Goal: Task Accomplishment & Management: Manage account settings

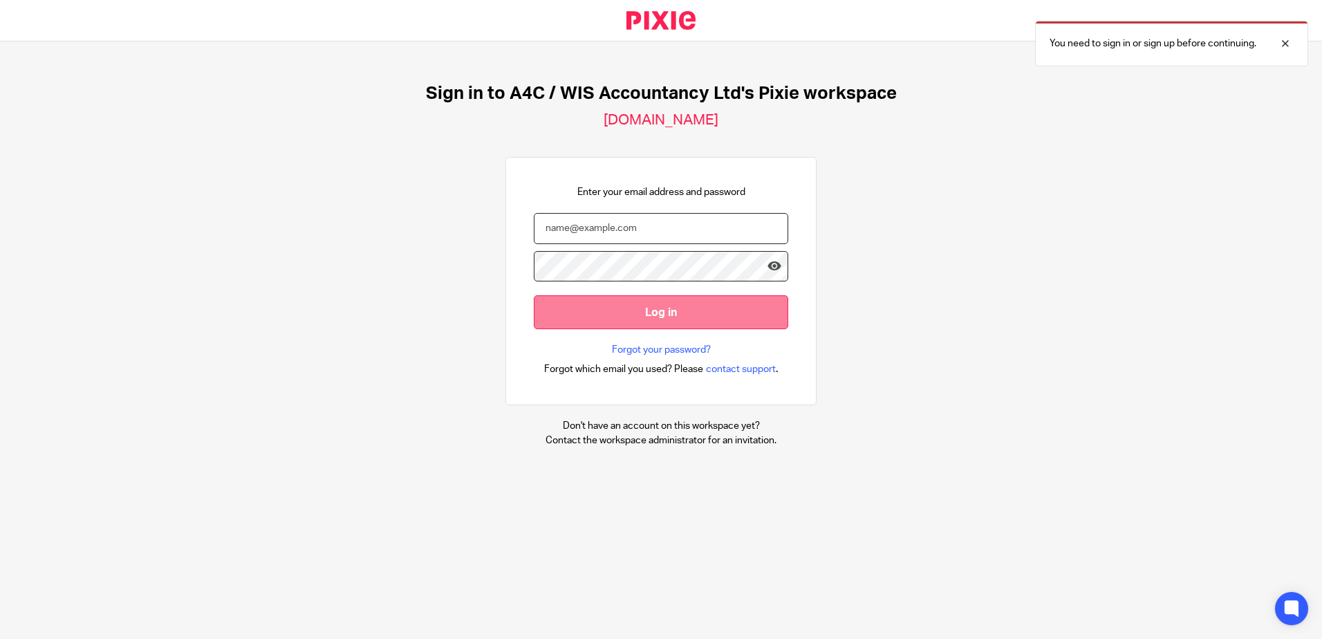
type input "sarah@a4cgroup.co.uk"
click at [620, 305] on input "Log in" at bounding box center [661, 312] width 255 height 34
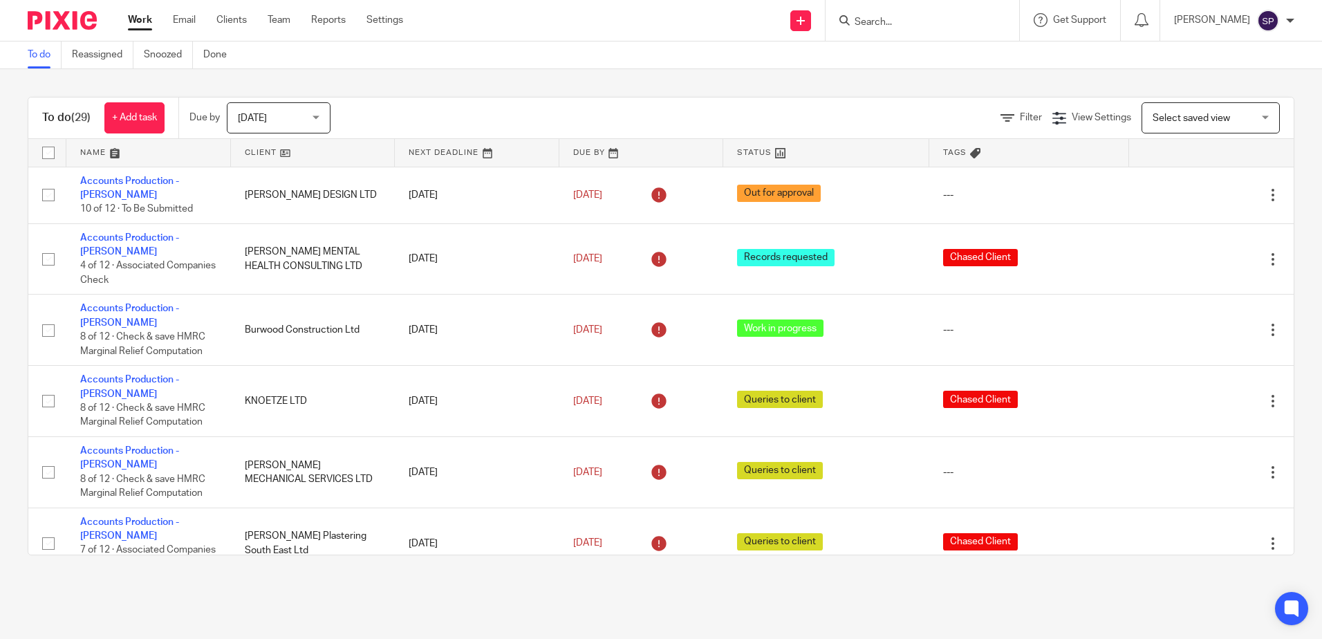
click at [321, 112] on div "[DATE] [DATE]" at bounding box center [279, 117] width 104 height 31
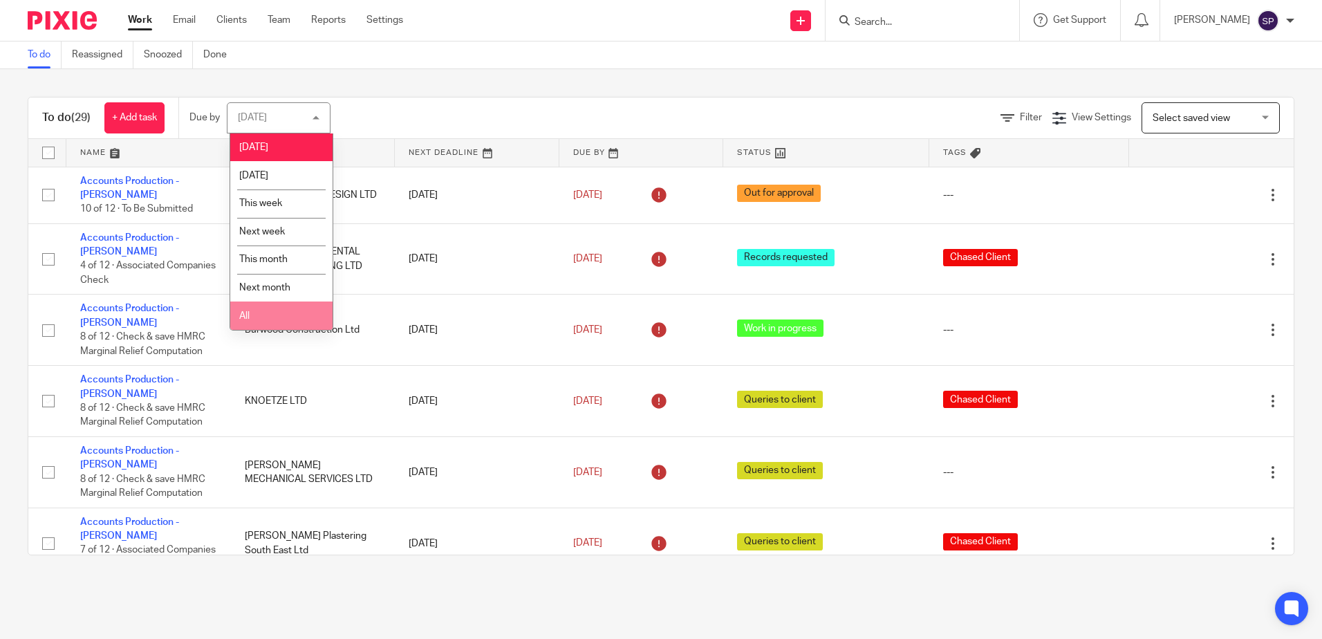
click at [262, 314] on li "All" at bounding box center [281, 316] width 102 height 28
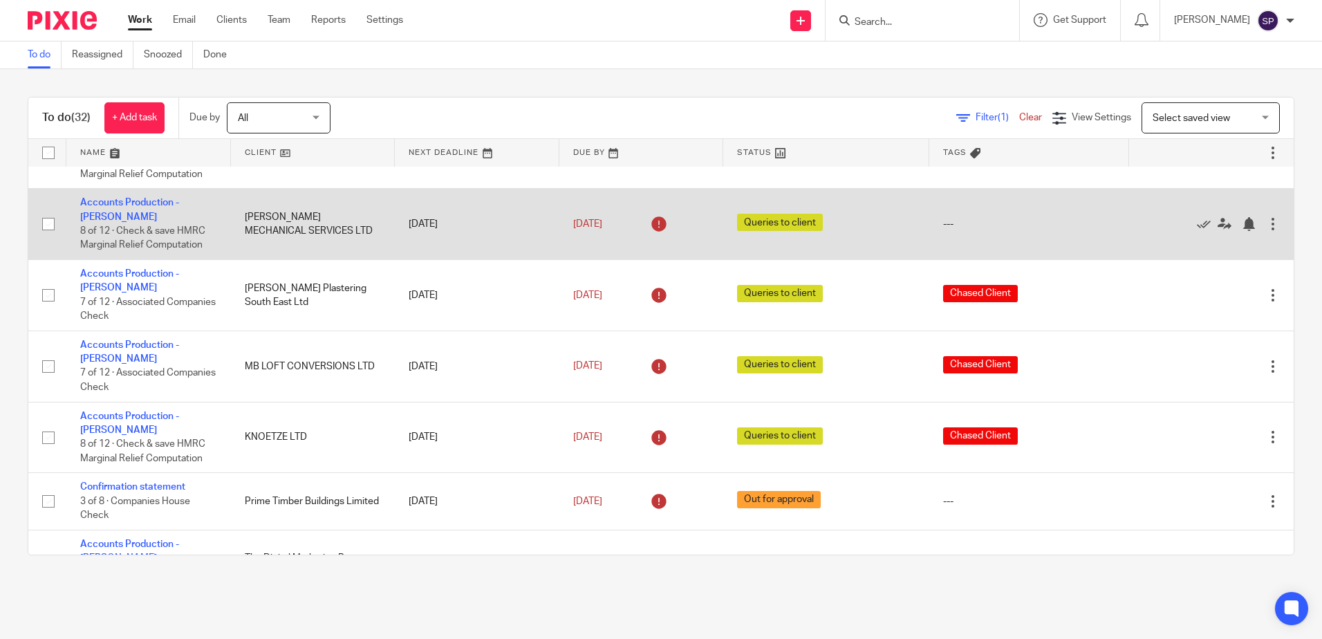
scroll to position [207, 0]
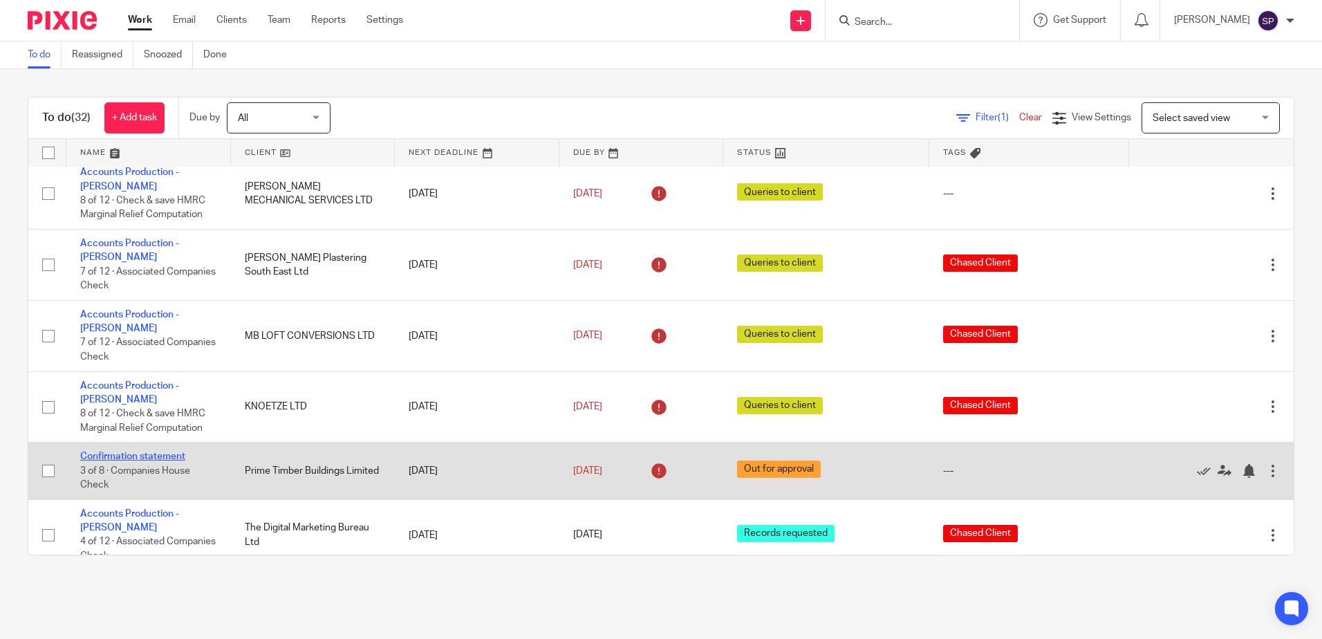
click at [138, 452] on link "Confirmation statement" at bounding box center [132, 457] width 105 height 10
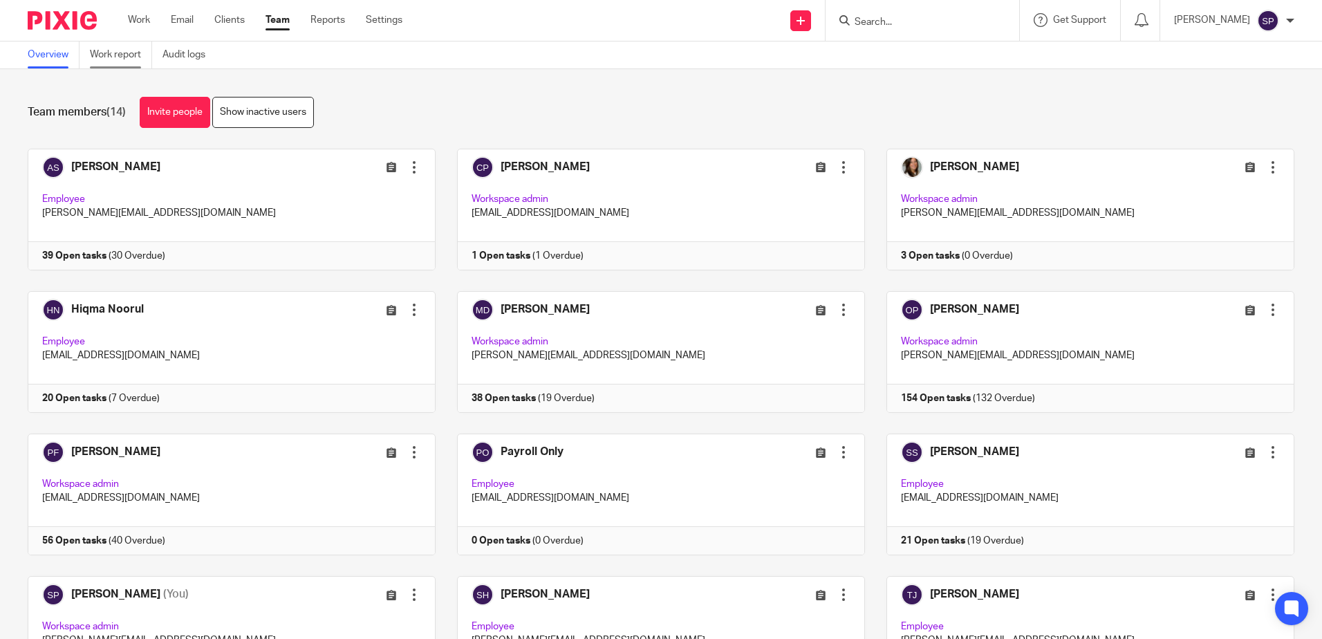
click at [129, 60] on link "Work report" at bounding box center [121, 54] width 62 height 27
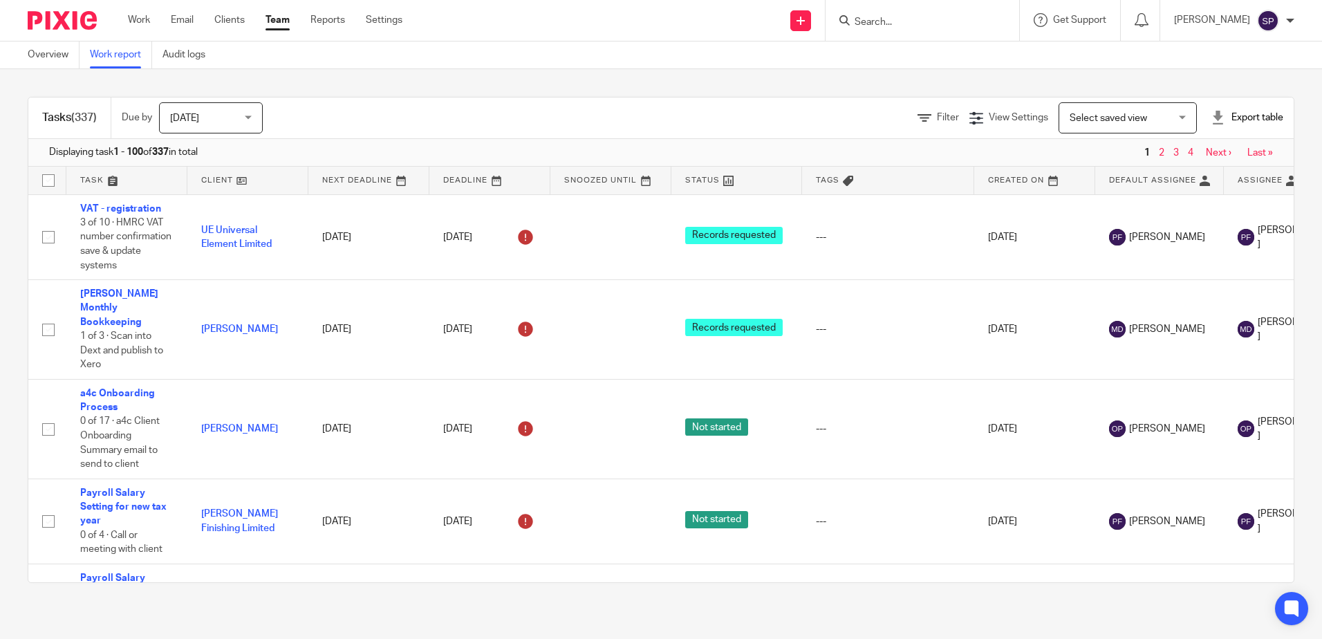
click at [234, 112] on span "[DATE]" at bounding box center [206, 117] width 73 height 29
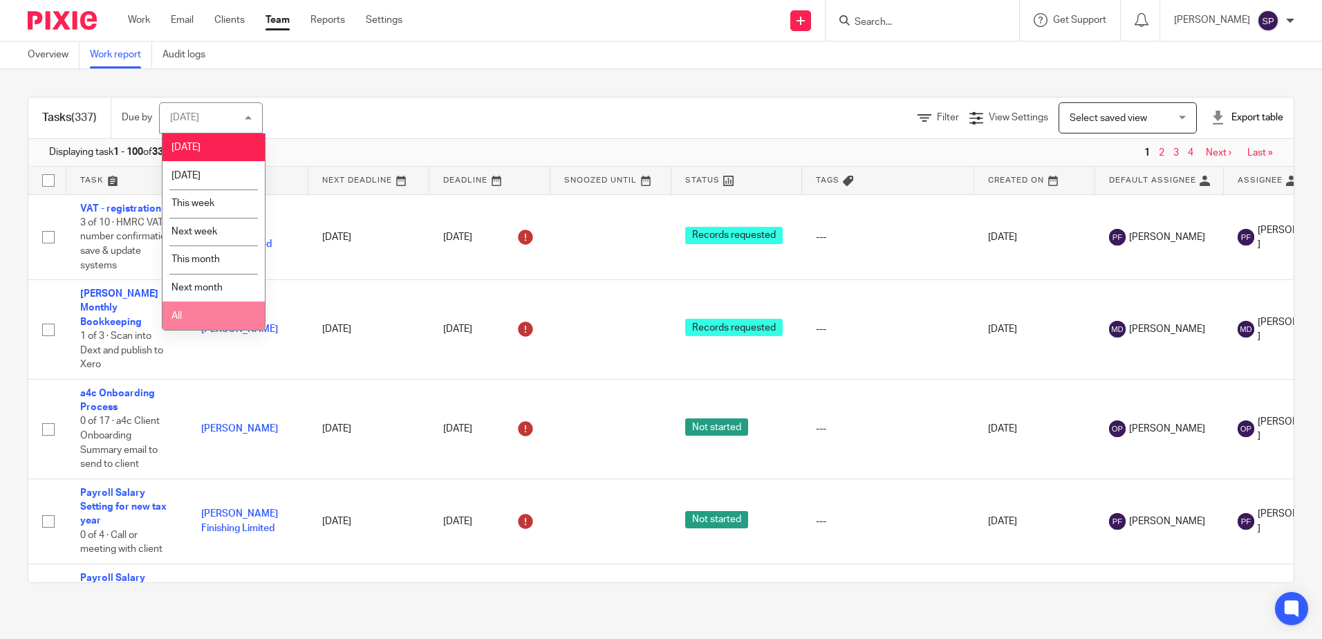
click at [189, 304] on li "All" at bounding box center [214, 316] width 102 height 28
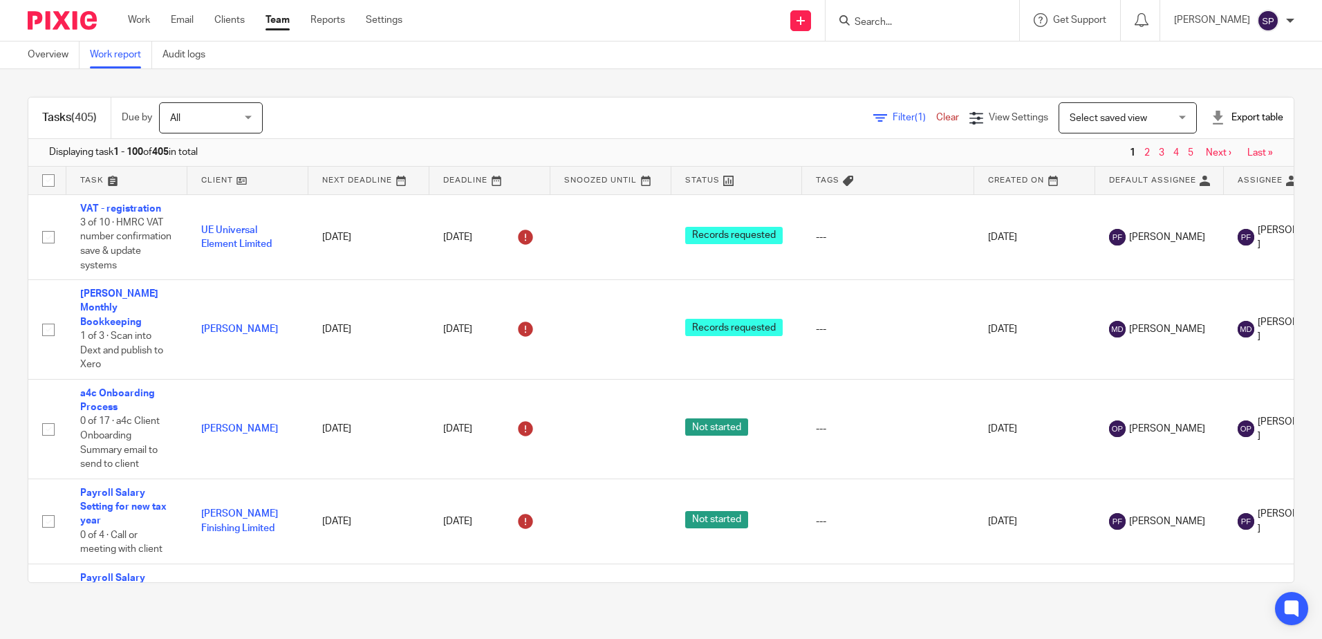
click at [893, 118] on span "Filter (1)" at bounding box center [915, 118] width 44 height 10
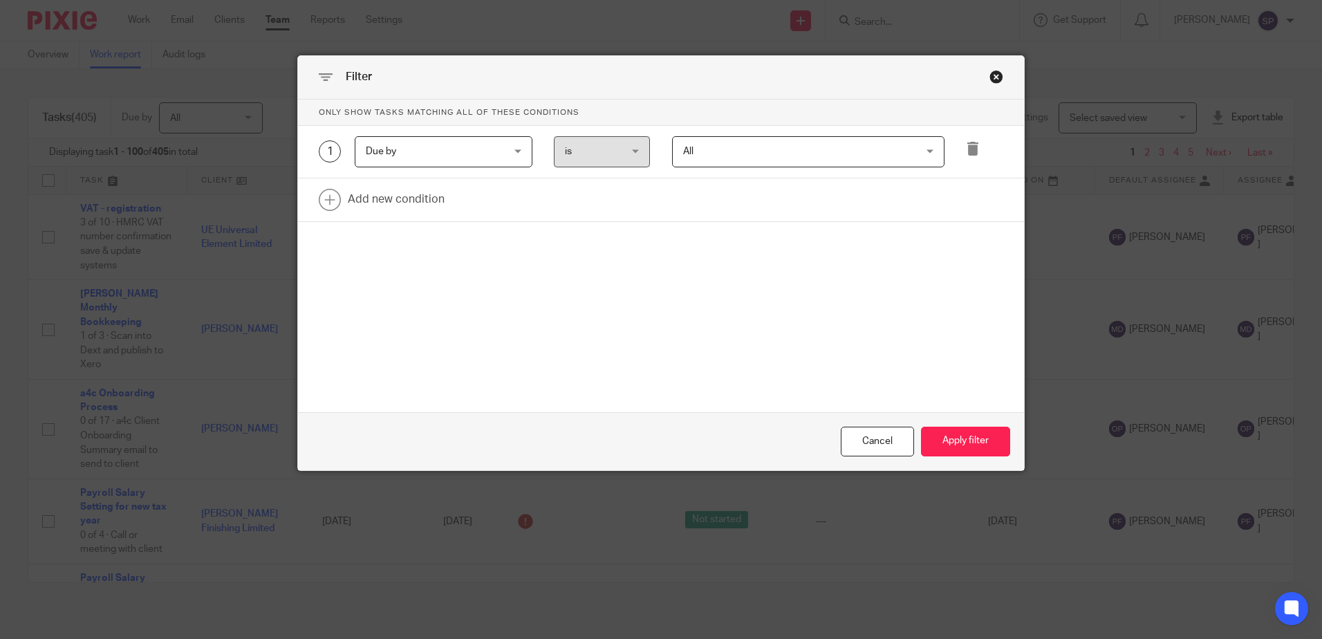
click at [513, 152] on div "Due by Due by" at bounding box center [444, 151] width 178 height 31
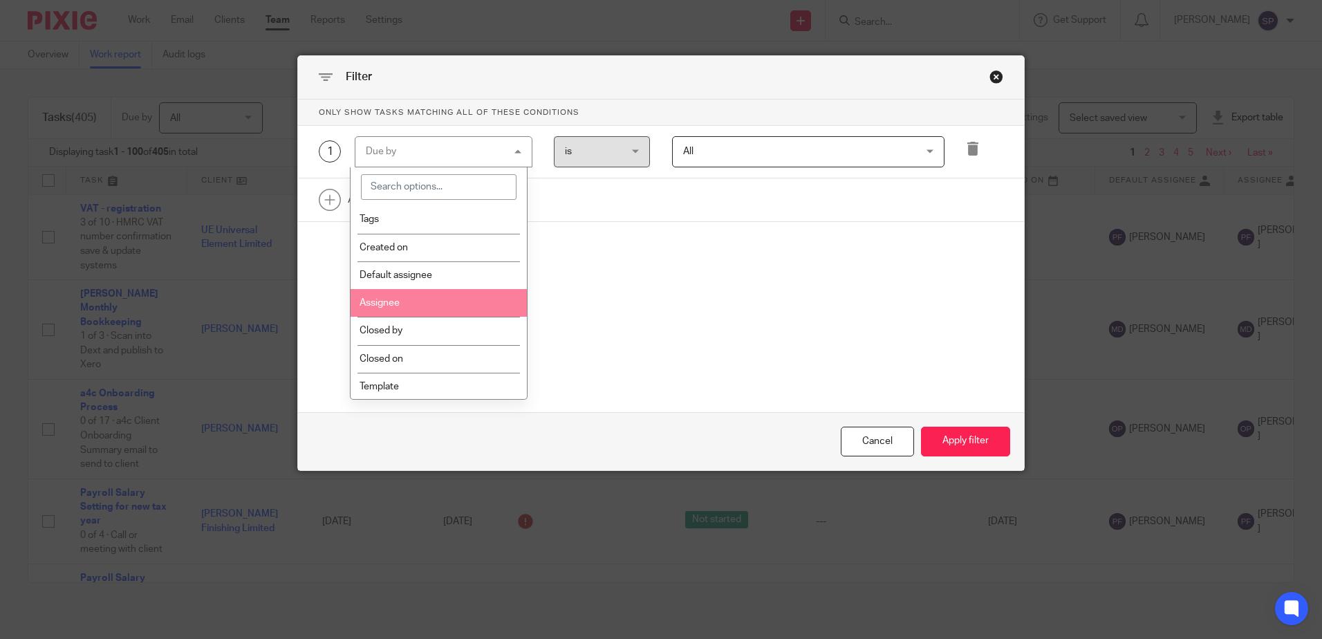
scroll to position [277, 0]
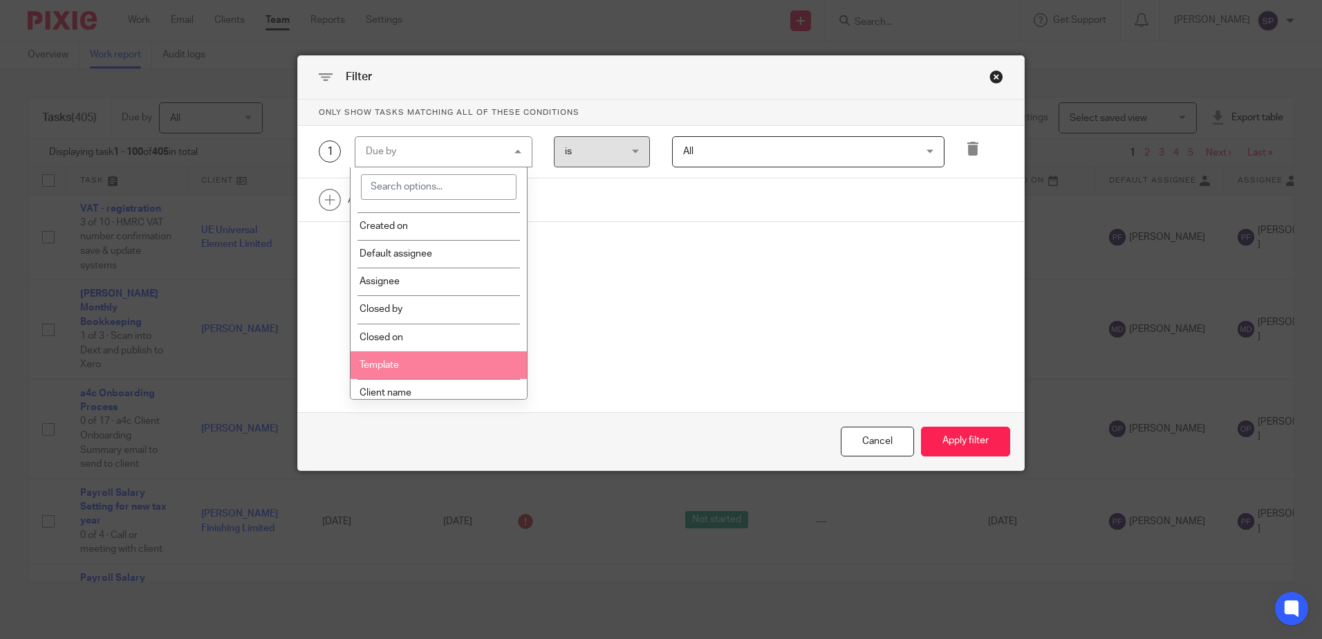
click at [452, 359] on li "Template" at bounding box center [439, 365] width 176 height 28
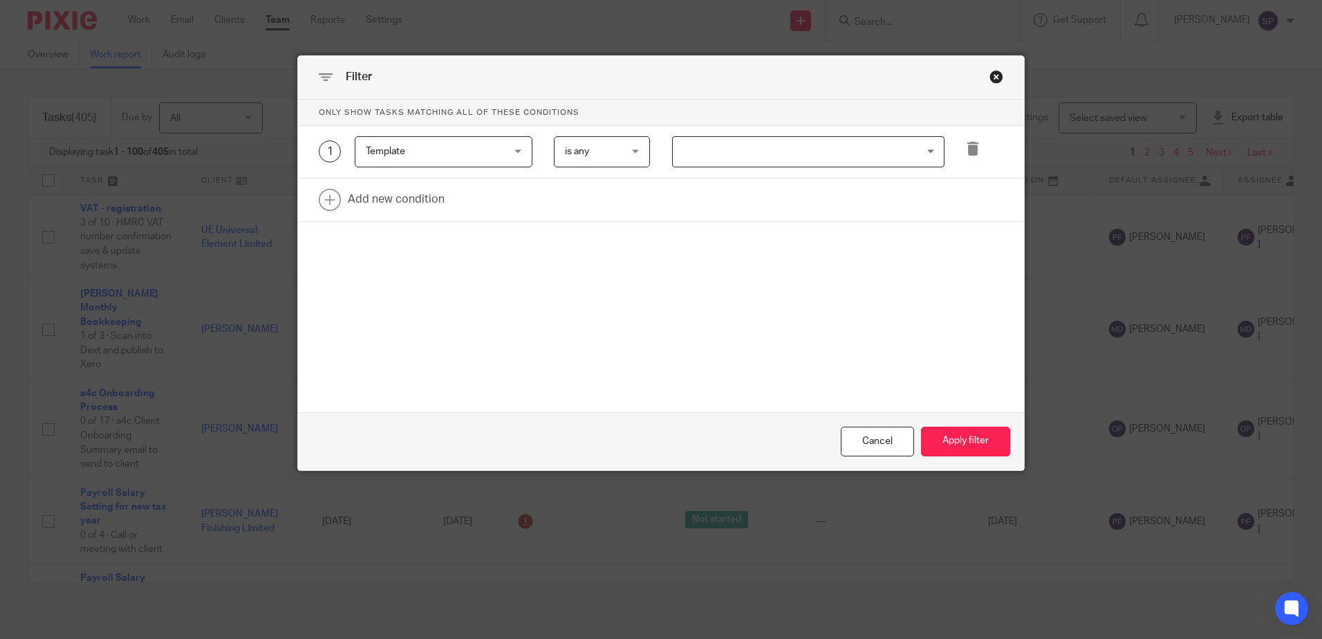
click at [726, 149] on input "Search for option" at bounding box center [805, 152] width 262 height 24
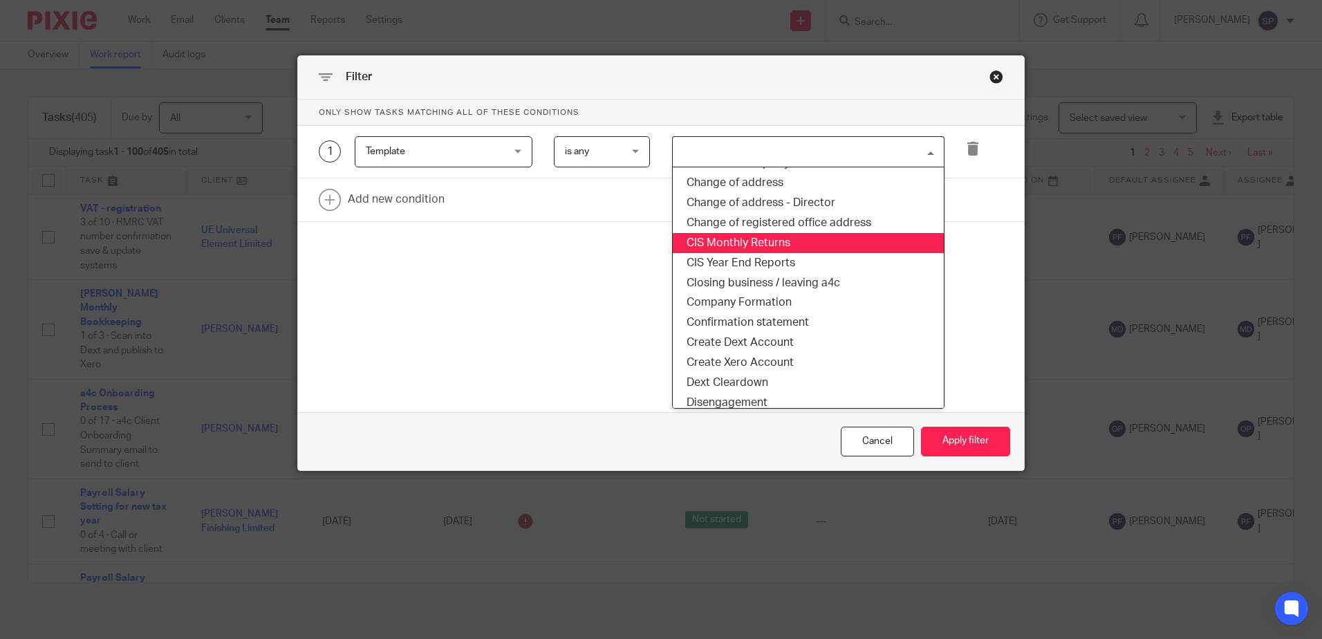
click at [728, 240] on li "CIS Monthly Returns" at bounding box center [808, 243] width 271 height 20
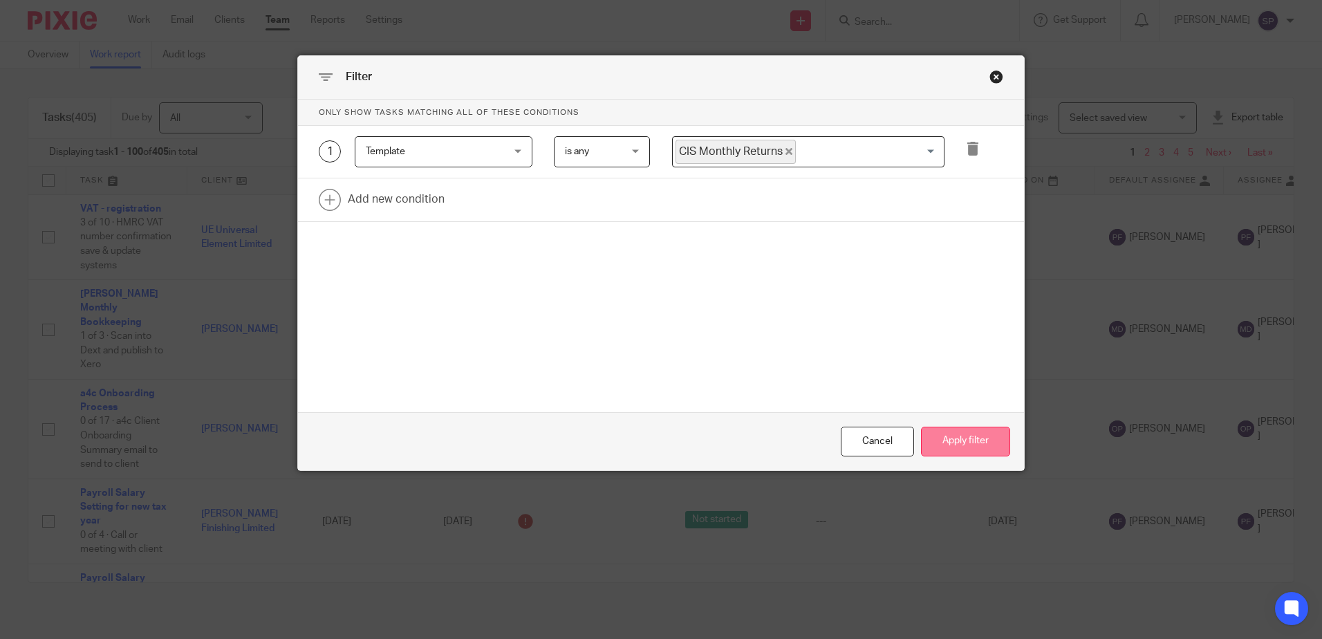
click at [959, 436] on button "Apply filter" at bounding box center [965, 442] width 89 height 30
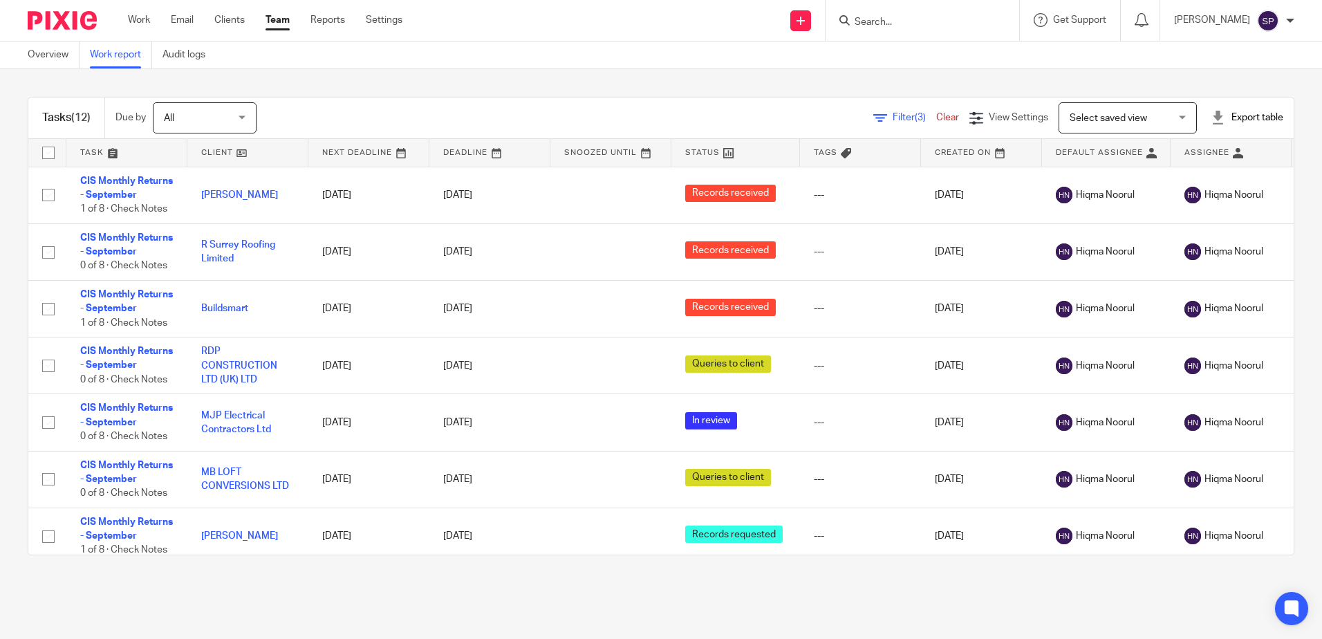
click at [749, 157] on link at bounding box center [736, 153] width 129 height 28
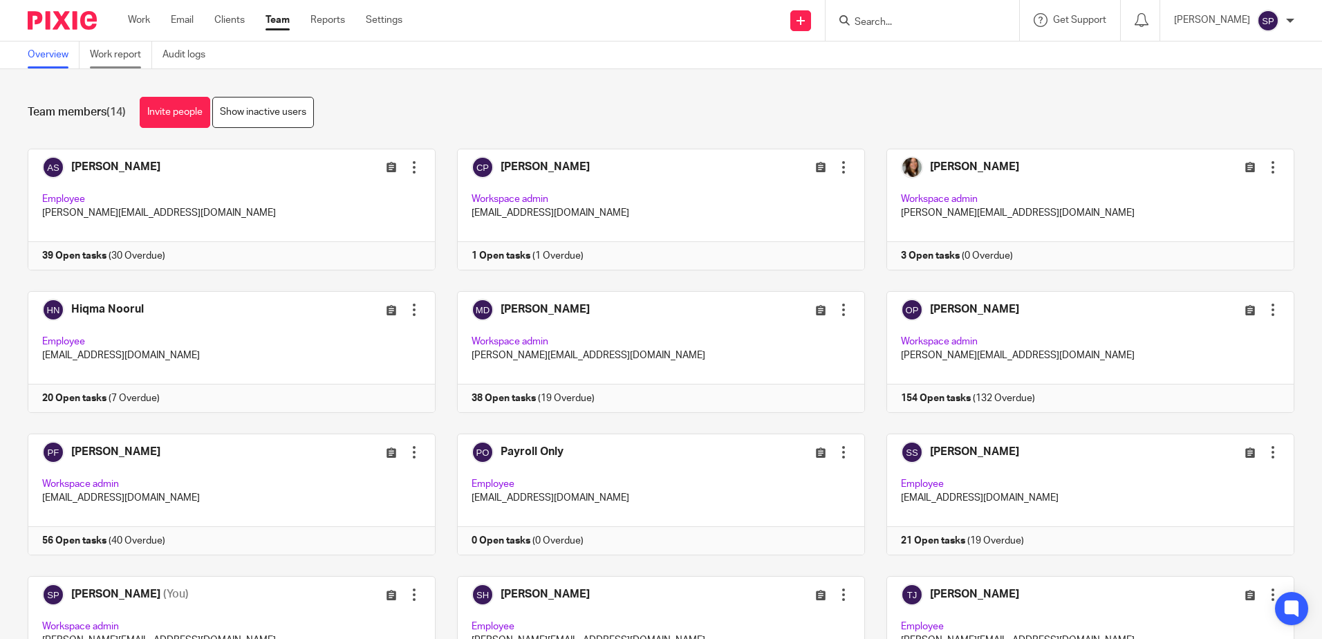
click at [134, 56] on link "Work report" at bounding box center [121, 54] width 62 height 27
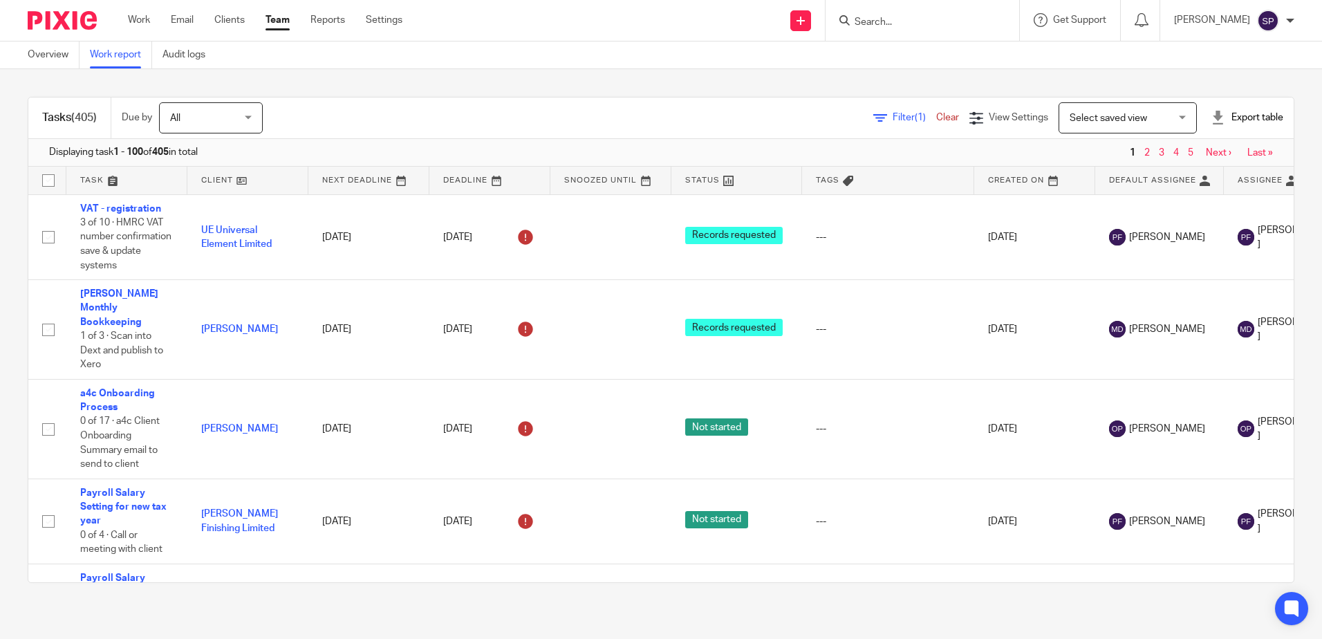
click at [893, 122] on span "Filter (1)" at bounding box center [915, 118] width 44 height 10
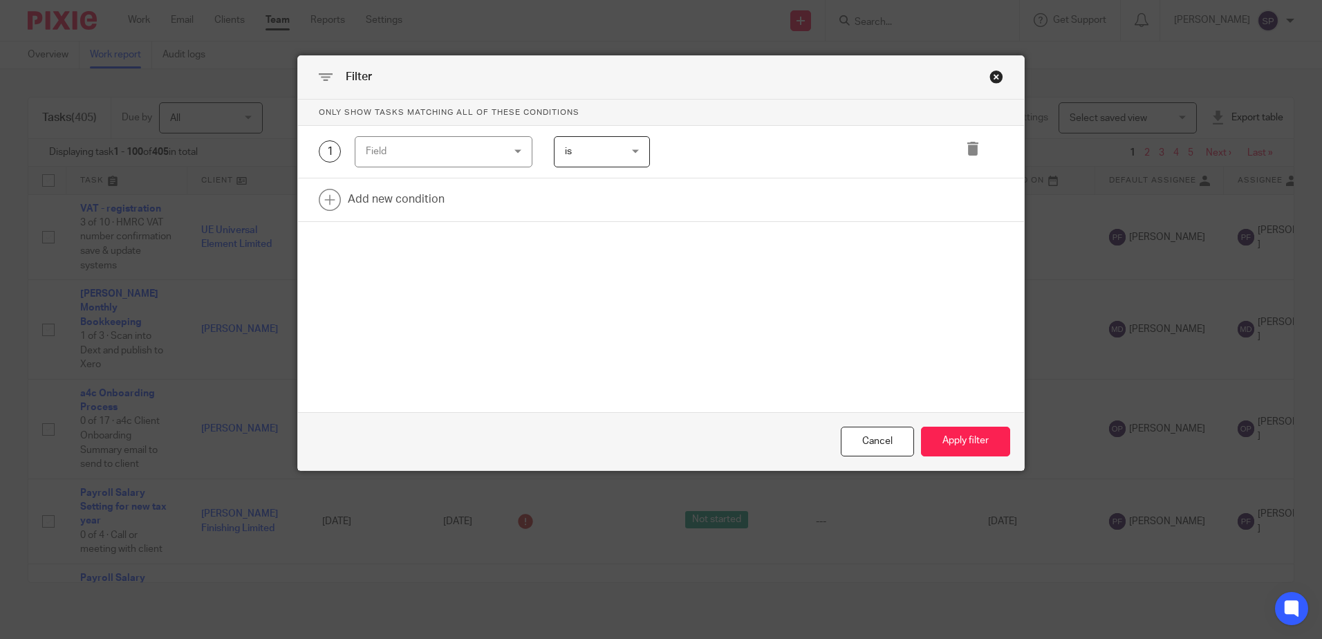
click at [513, 145] on div "Field" at bounding box center [444, 151] width 178 height 31
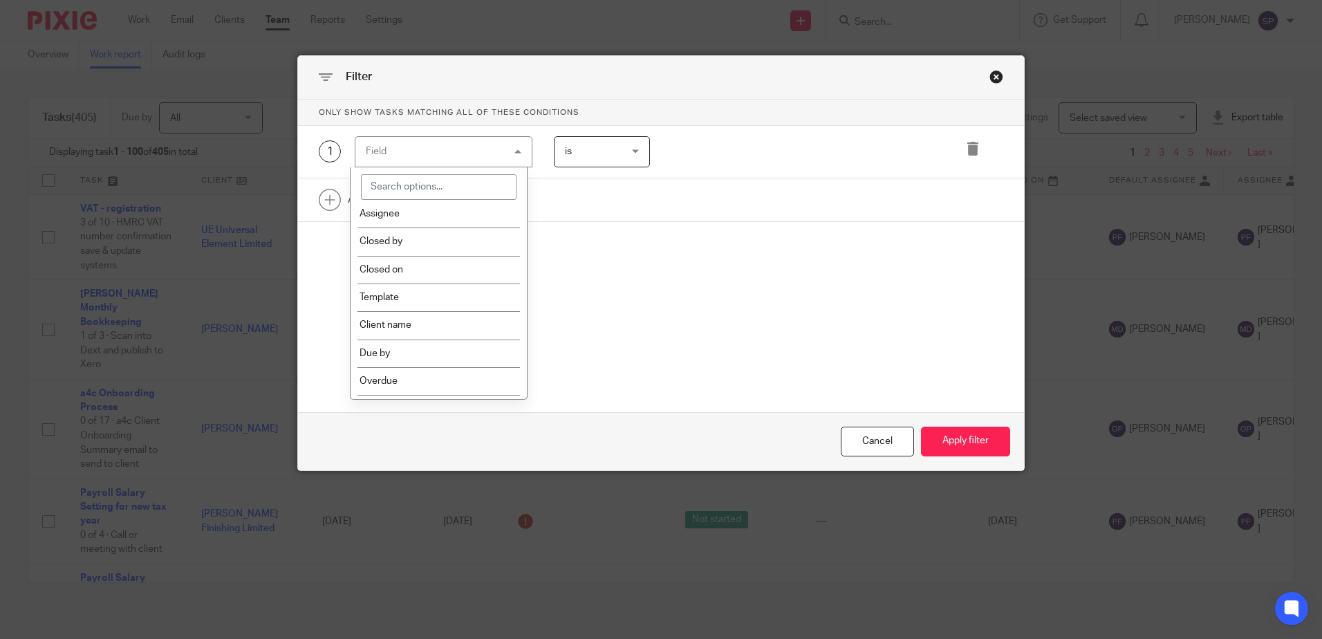
scroll to position [346, 0]
click at [459, 293] on li "Template" at bounding box center [439, 296] width 176 height 28
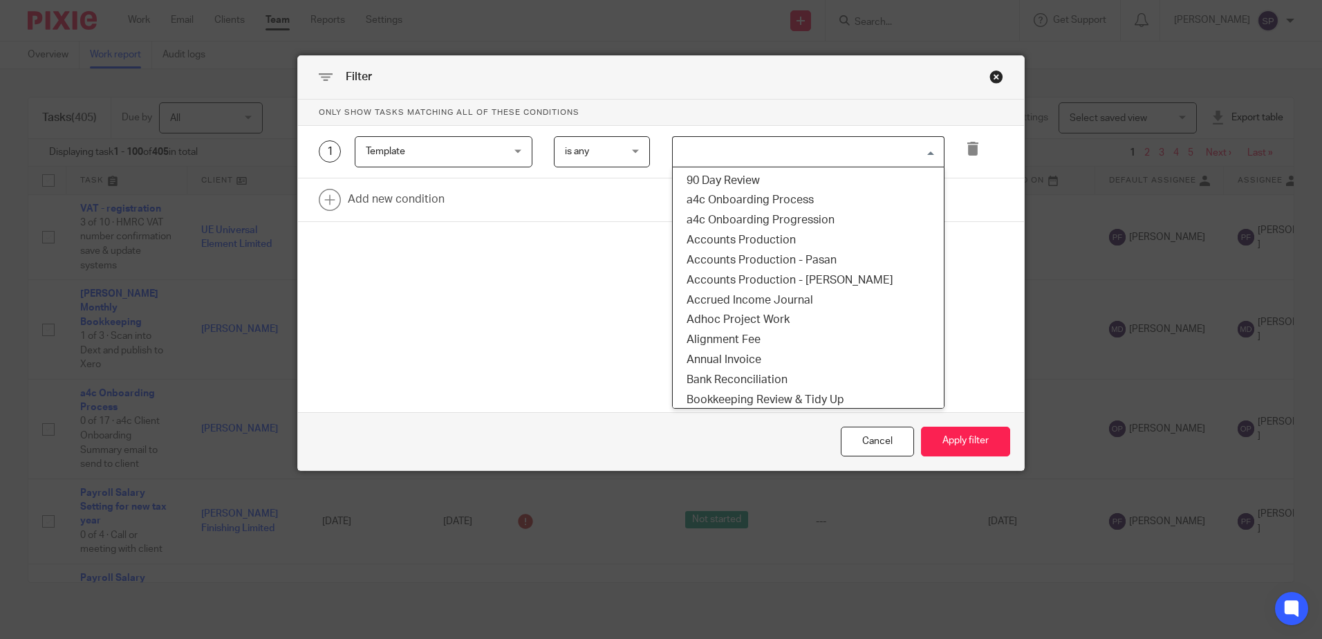
click at [699, 158] on input "Search for option" at bounding box center [805, 152] width 262 height 24
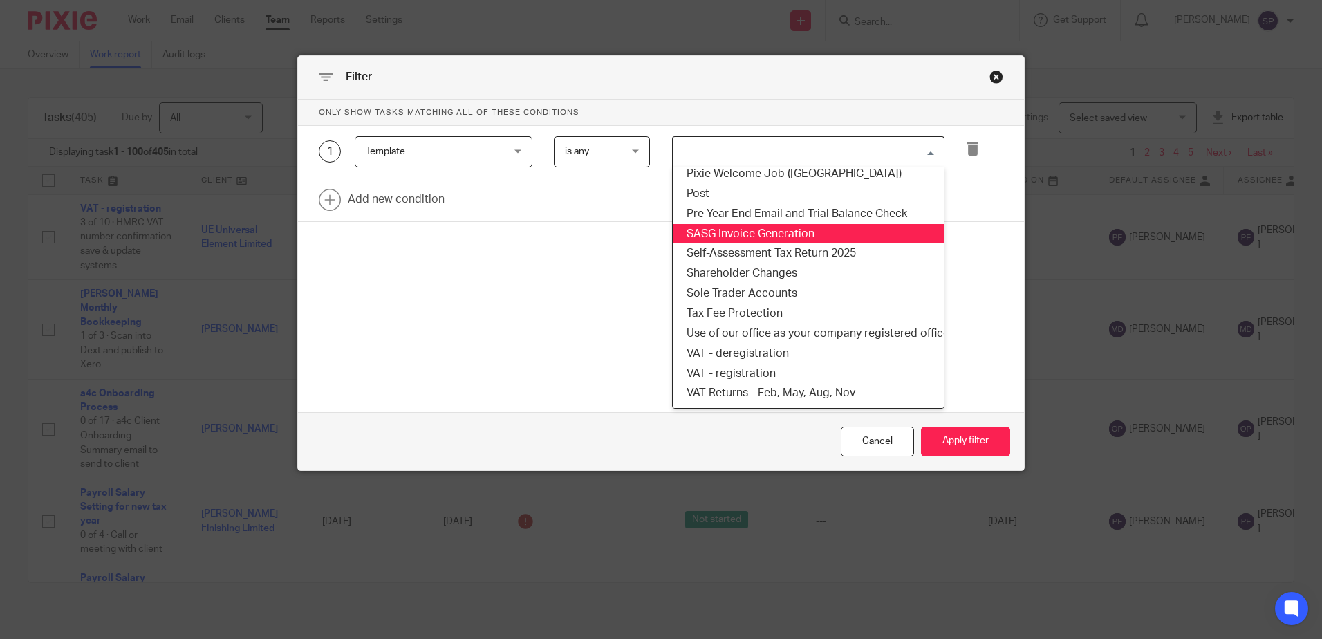
scroll to position [1037, 0]
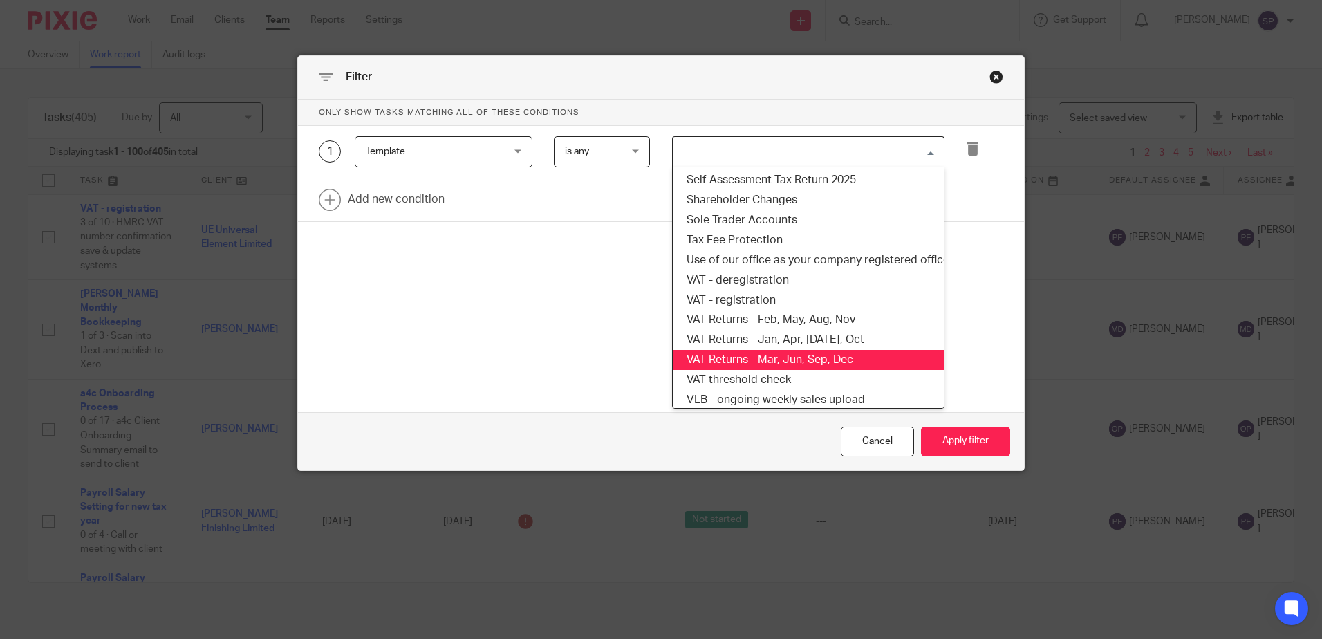
click at [741, 361] on li "VAT Returns - Mar, Jun, Sep, Dec" at bounding box center [808, 360] width 271 height 20
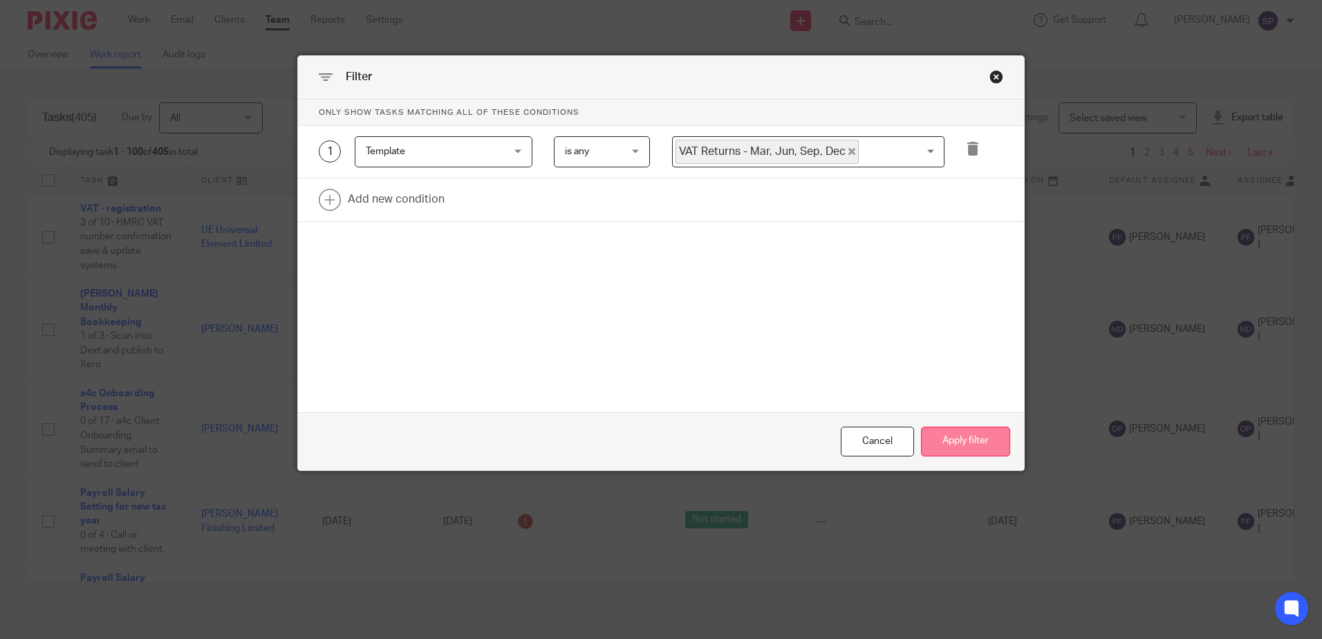
click at [983, 449] on button "Apply filter" at bounding box center [965, 442] width 89 height 30
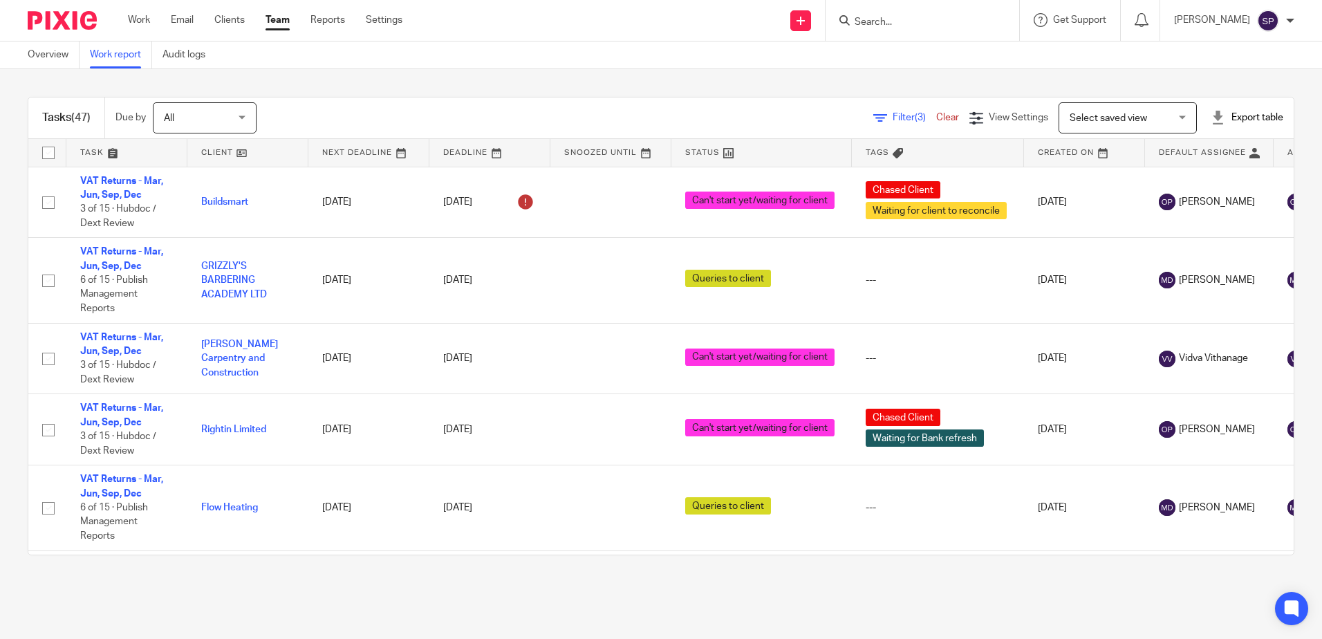
click at [774, 154] on link at bounding box center [762, 153] width 181 height 28
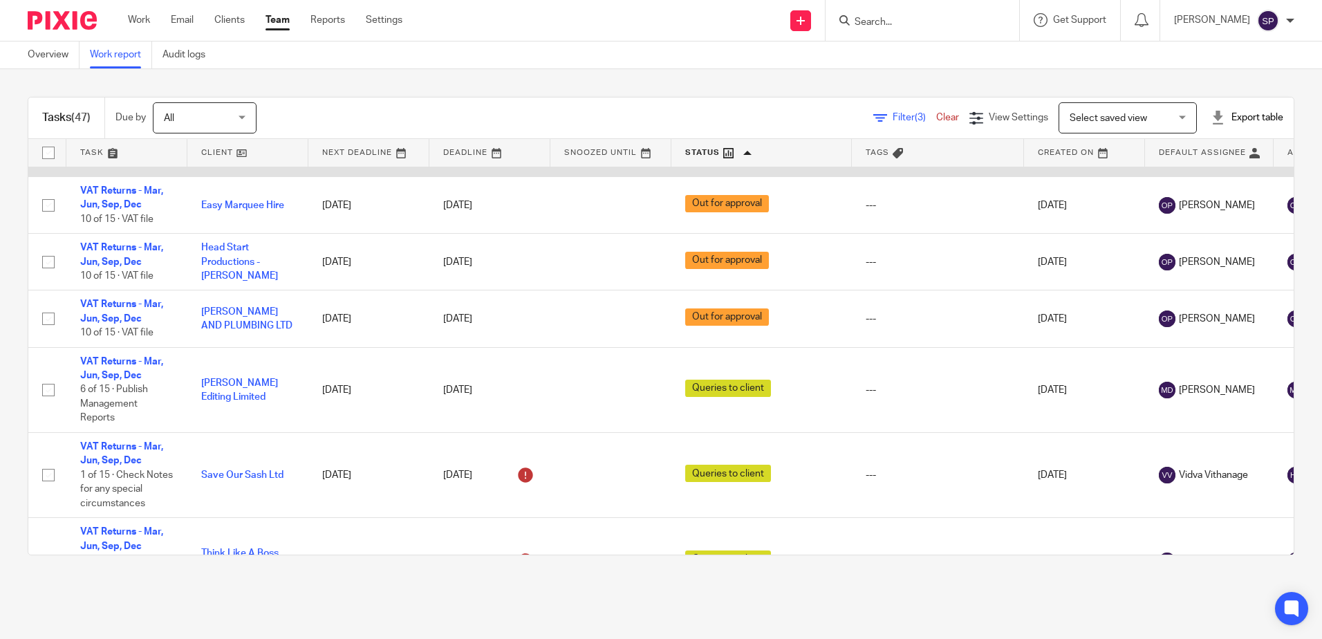
scroll to position [1403, 0]
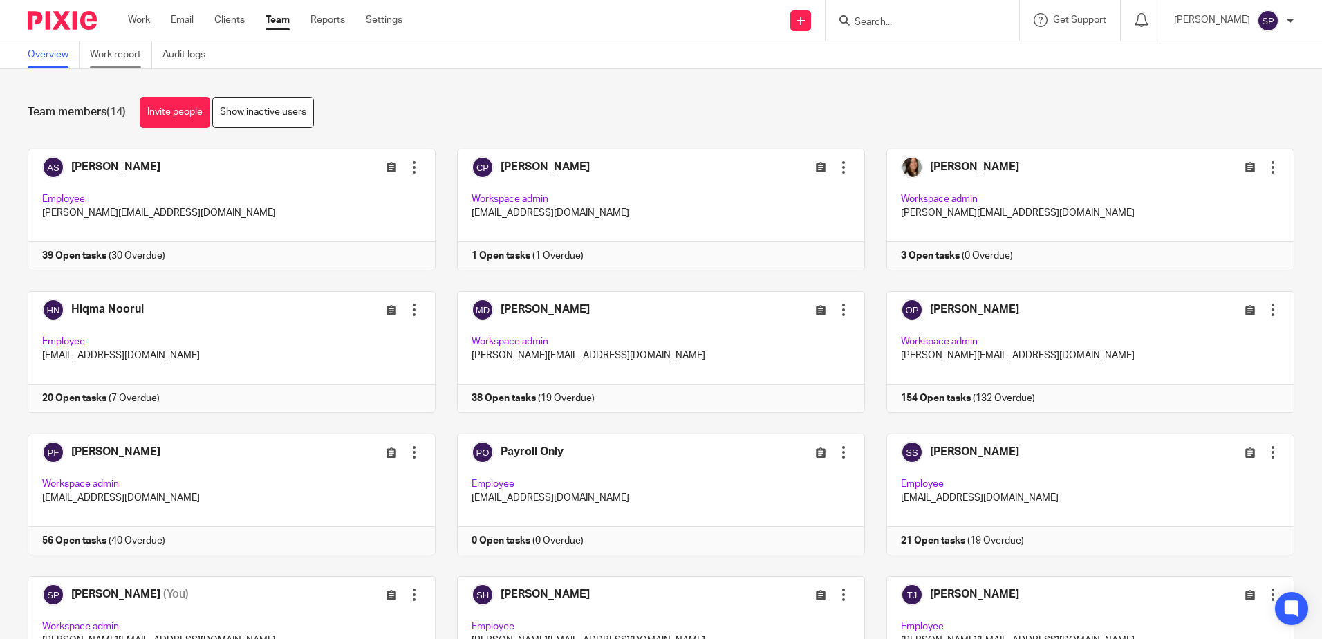
click at [125, 57] on link "Work report" at bounding box center [121, 54] width 62 height 27
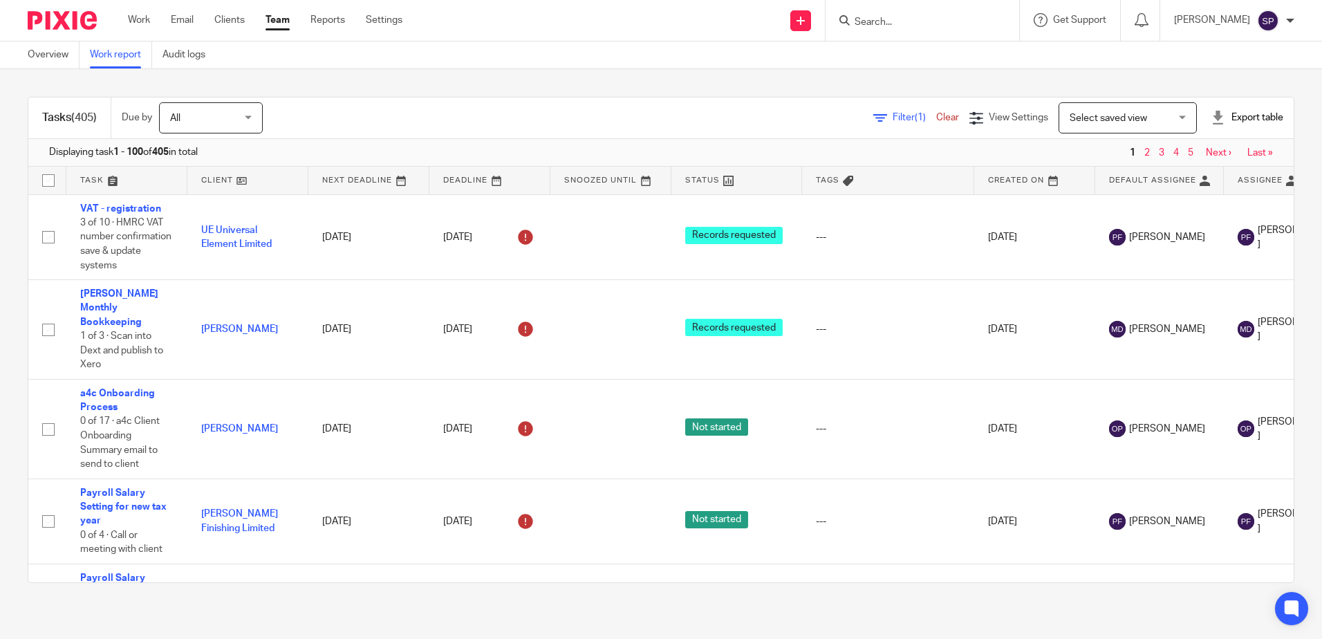
click at [874, 115] on icon at bounding box center [881, 118] width 14 height 14
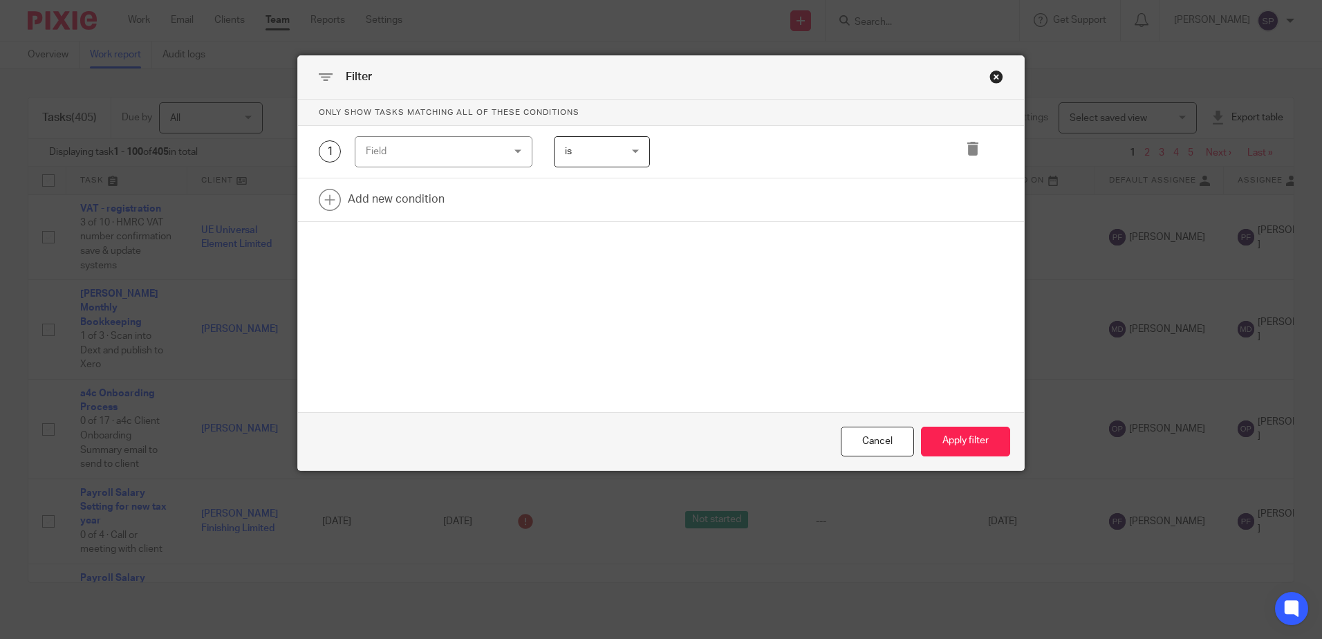
click at [519, 148] on div "Field" at bounding box center [444, 151] width 178 height 31
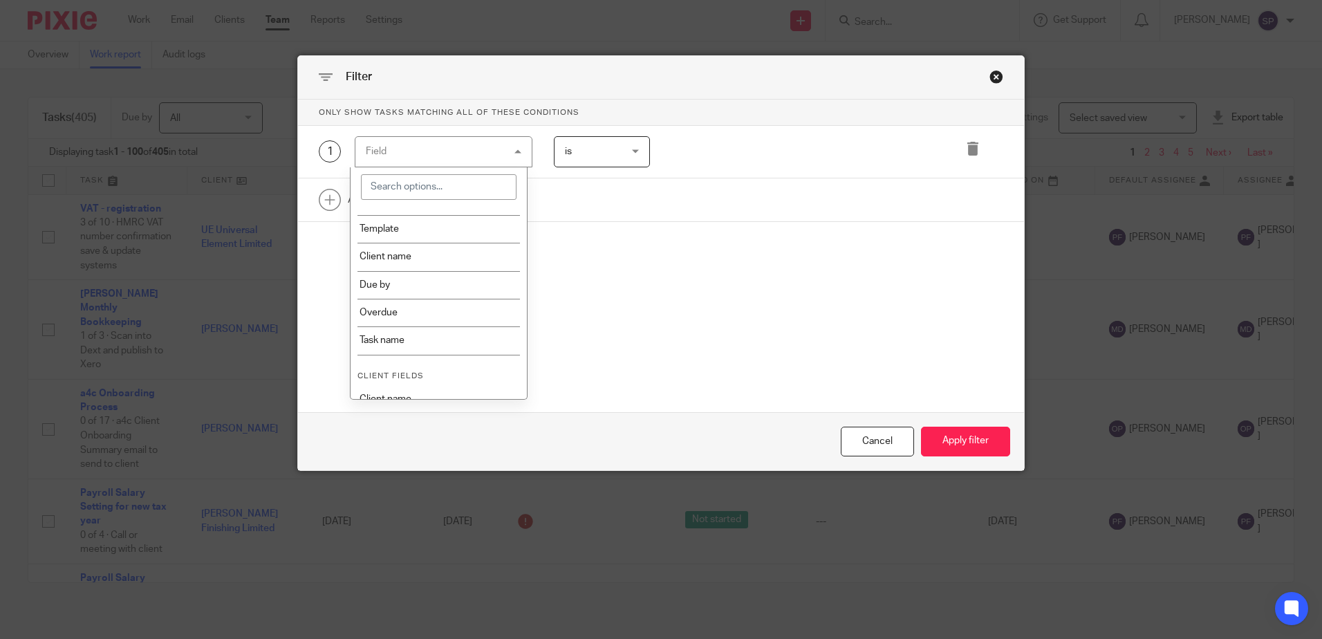
scroll to position [415, 0]
click at [436, 235] on li "Template" at bounding box center [439, 227] width 176 height 28
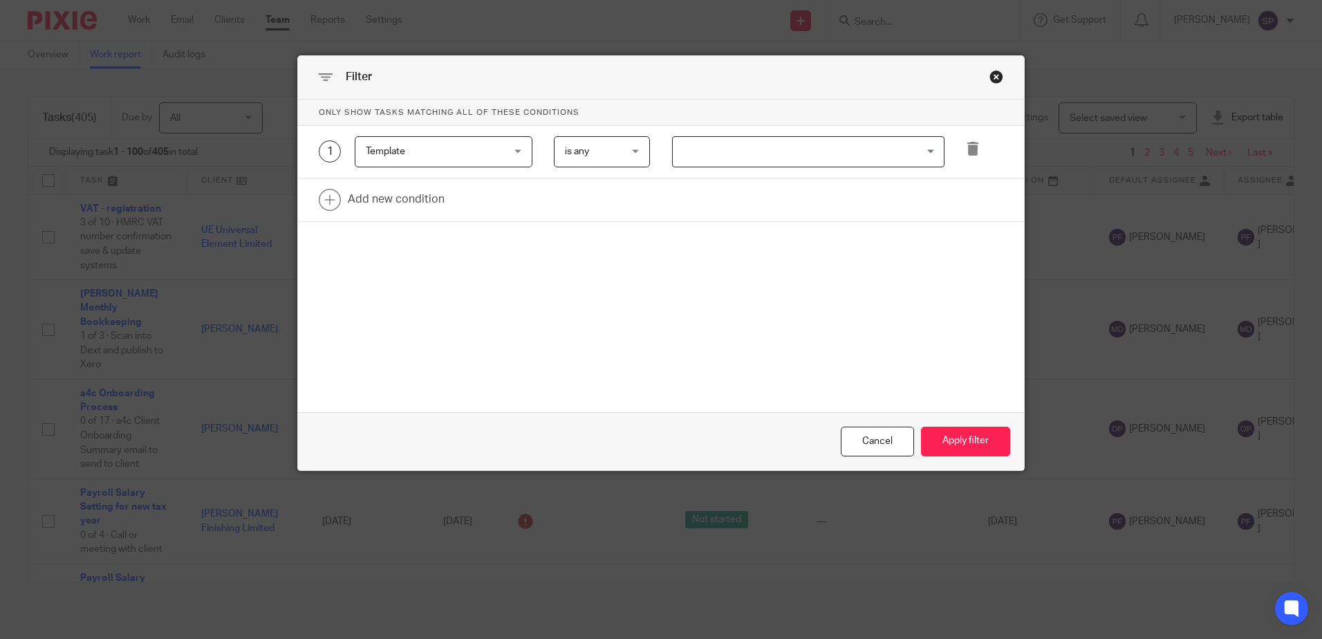
click at [687, 160] on input "Search for option" at bounding box center [805, 152] width 262 height 24
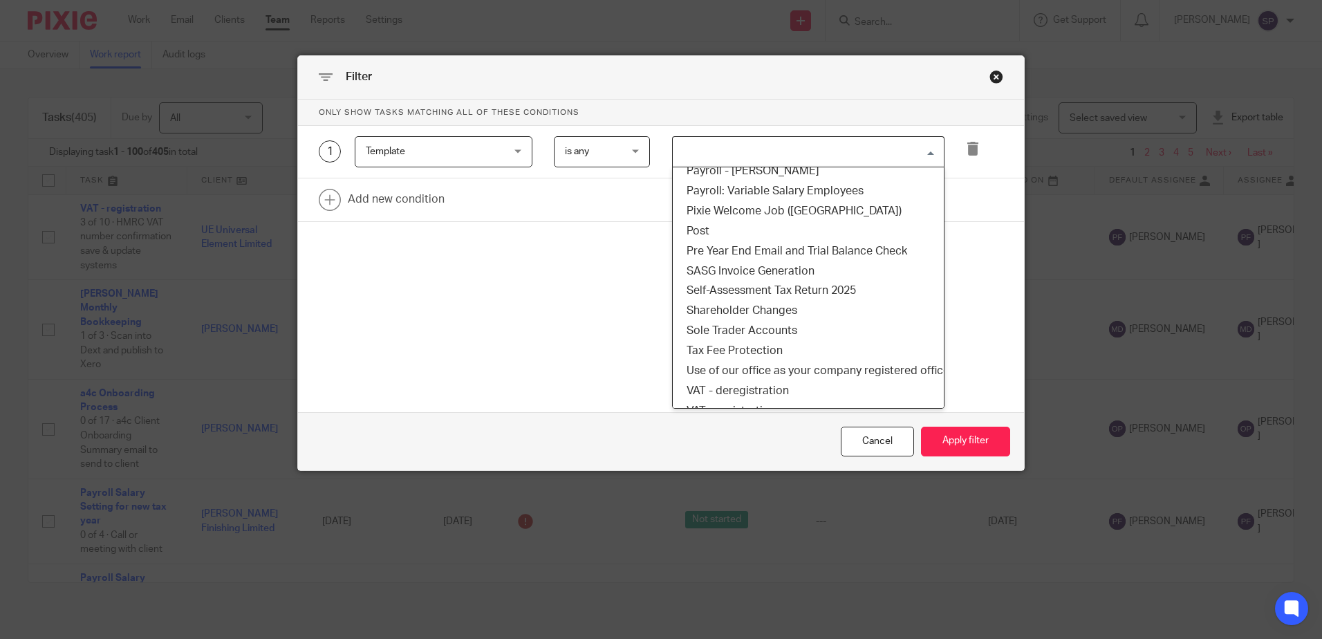
scroll to position [916, 0]
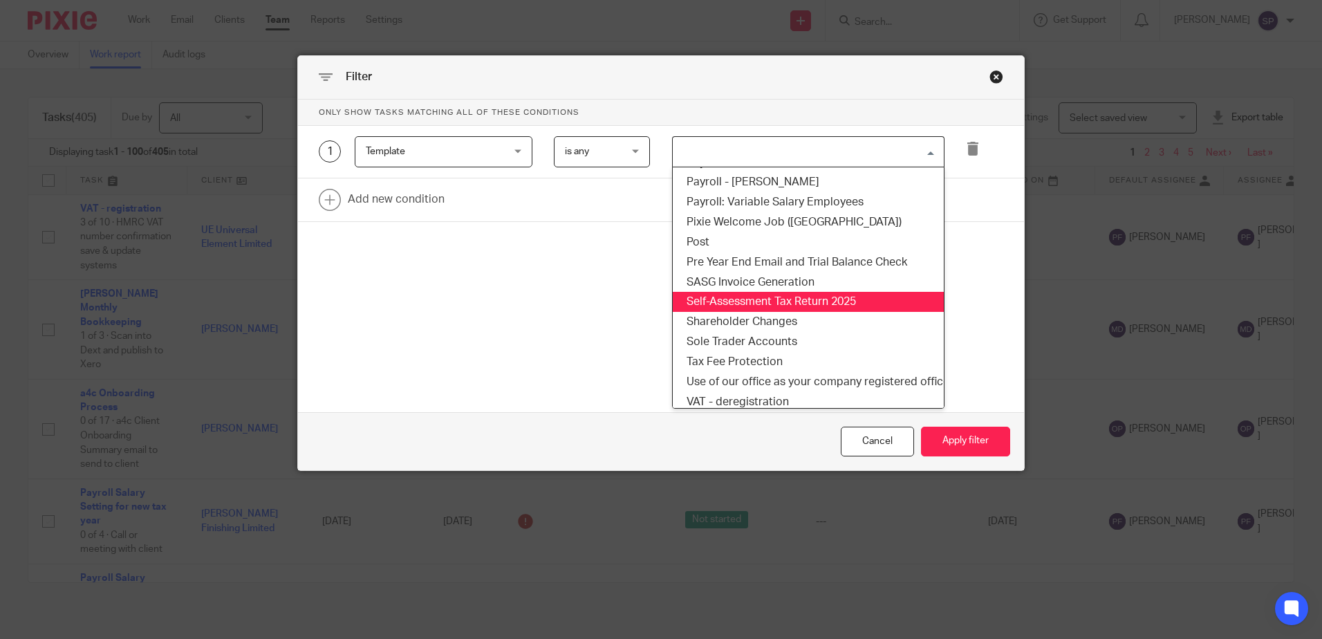
click at [703, 306] on li "Self-Assessment Tax Return 2025" at bounding box center [808, 302] width 271 height 20
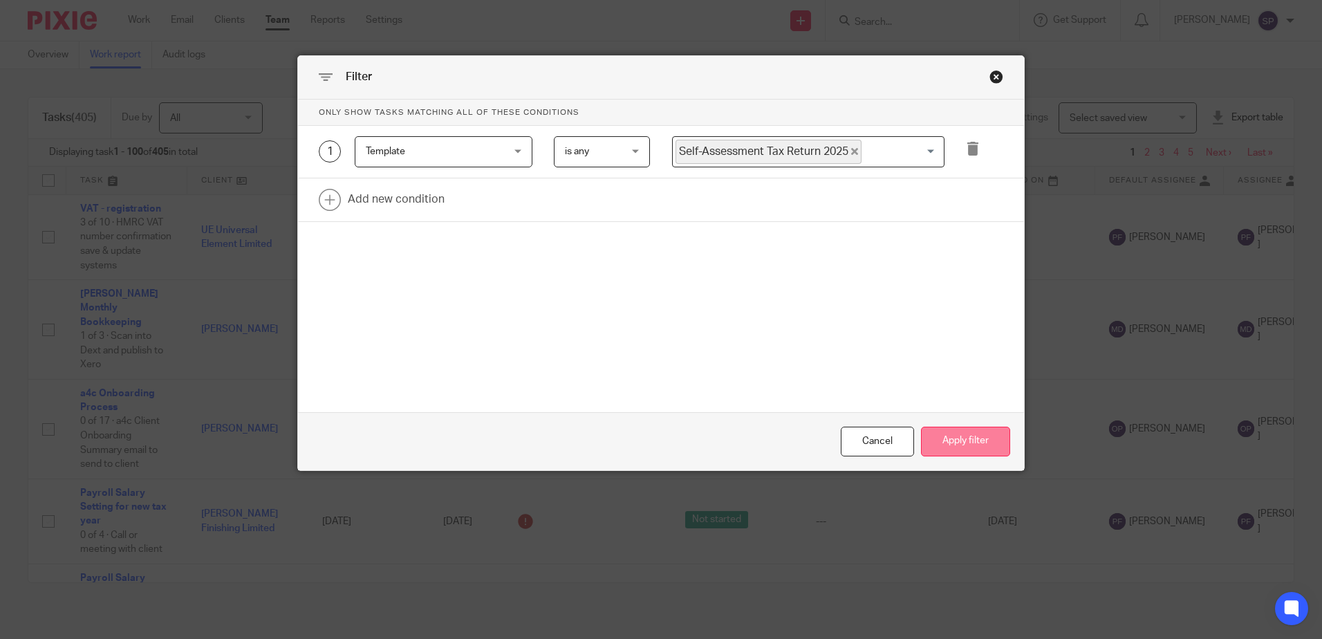
click at [951, 436] on button "Apply filter" at bounding box center [965, 442] width 89 height 30
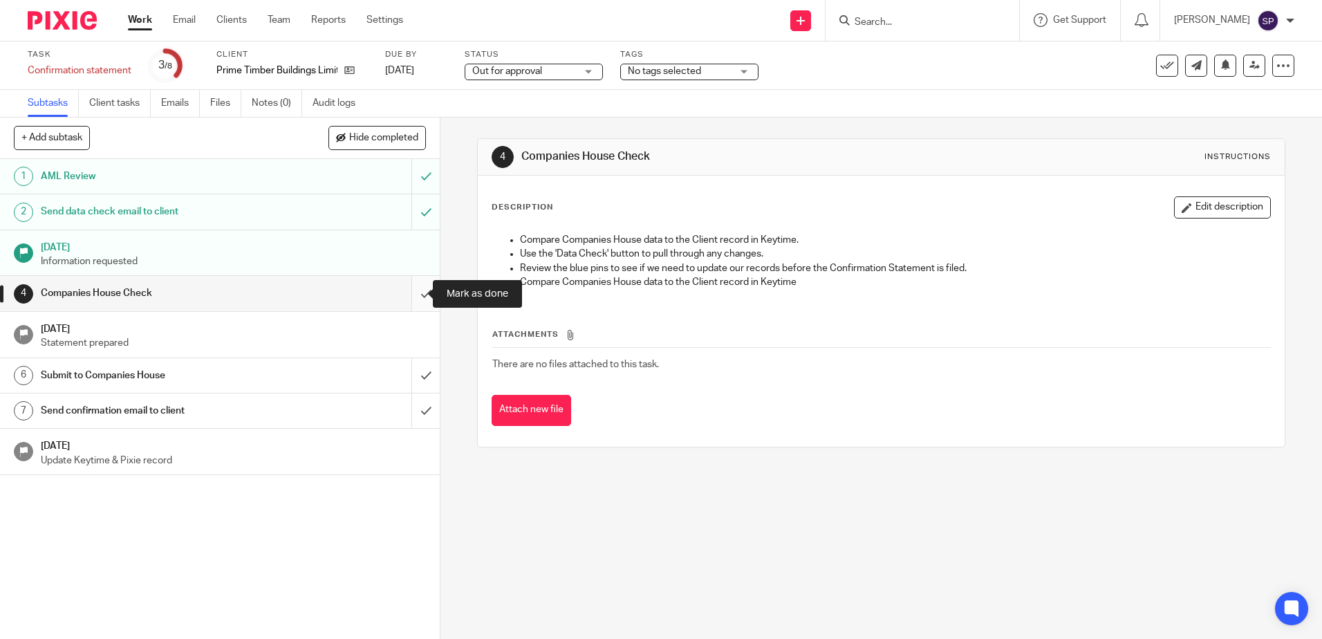
click at [404, 294] on input "submit" at bounding box center [220, 293] width 440 height 35
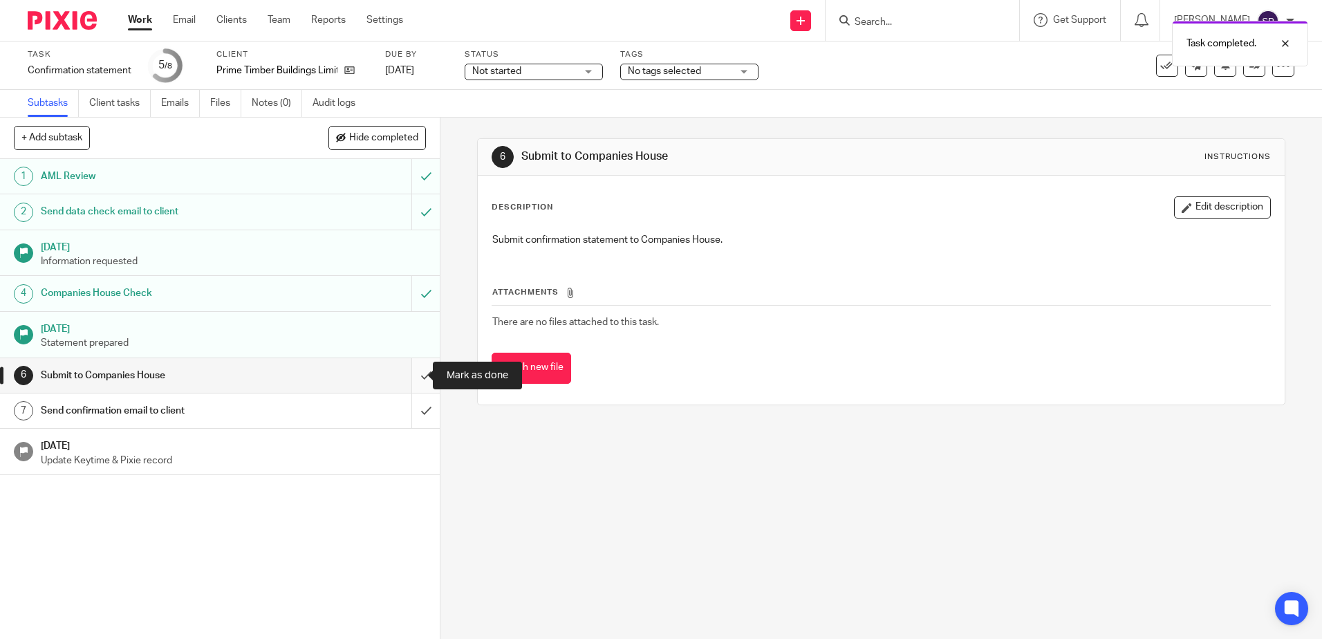
click at [409, 374] on input "submit" at bounding box center [220, 375] width 440 height 35
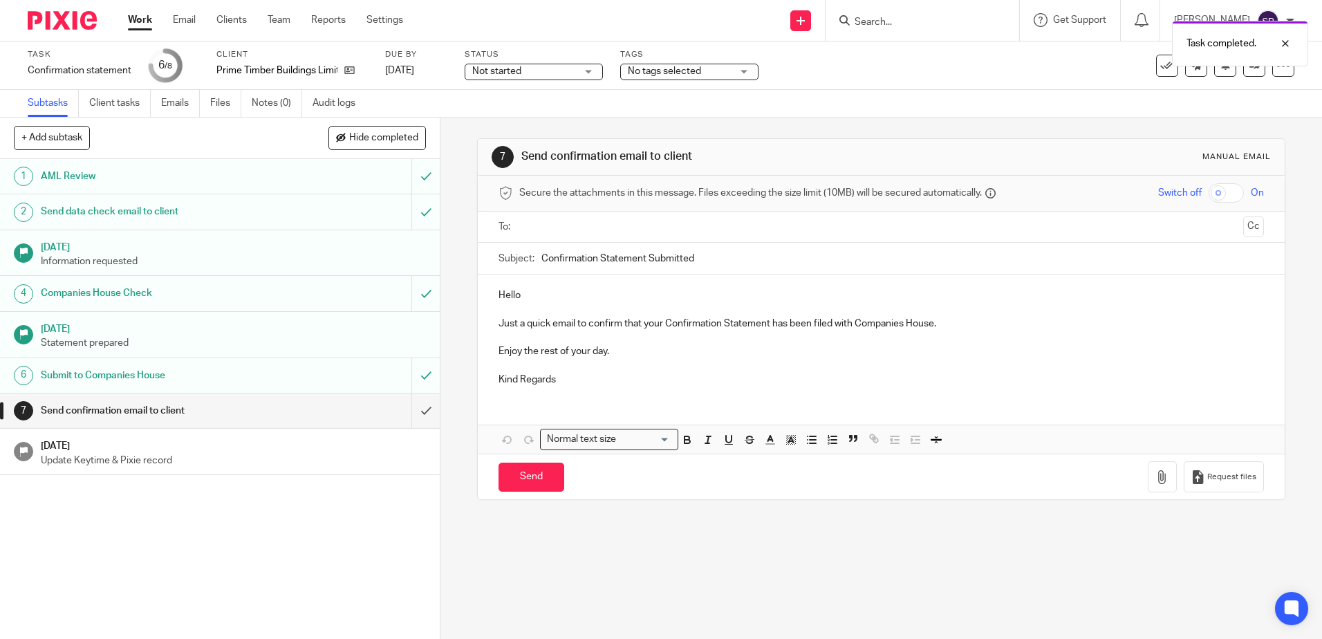
click at [547, 230] on input "text" at bounding box center [880, 227] width 713 height 16
click at [527, 295] on p "Hello" at bounding box center [881, 298] width 765 height 14
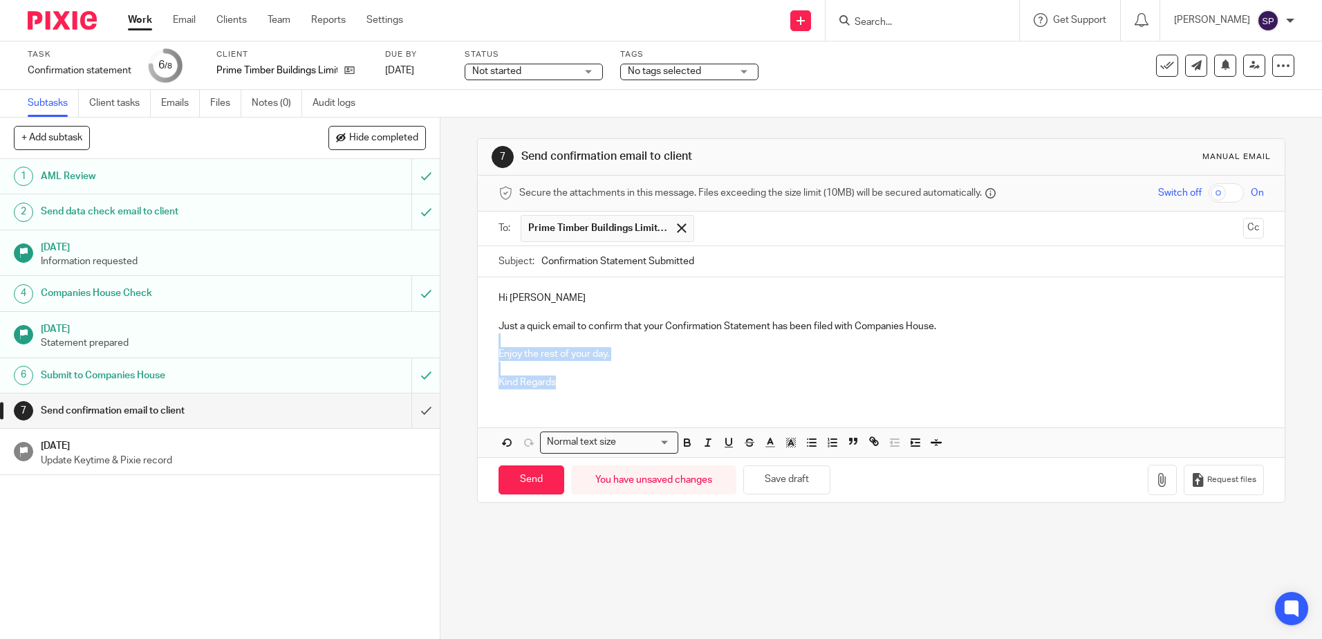
drag, startPoint x: 492, startPoint y: 337, endPoint x: 609, endPoint y: 403, distance: 134.4
click at [609, 403] on div "Hi Sarah Just a quick email to confirm that your Confirmation Statement has bee…" at bounding box center [881, 366] width 806 height 179
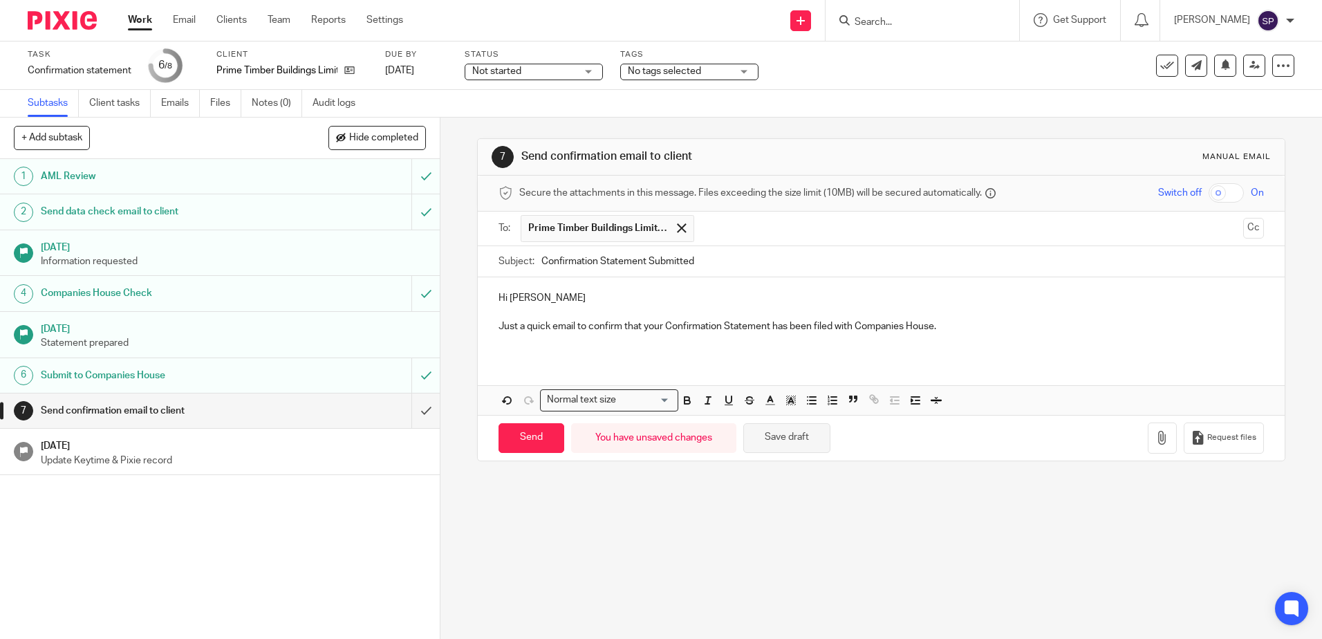
click at [753, 441] on button "Save draft" at bounding box center [787, 438] width 87 height 30
click at [542, 262] on input "Confirmation Statement Submitted" at bounding box center [903, 261] width 722 height 31
type input "Prime Timber Buildings Limited Confirmation Statement Submitted"
click at [776, 445] on button "Save draft" at bounding box center [787, 438] width 87 height 30
click at [515, 436] on input "Send" at bounding box center [532, 438] width 66 height 30
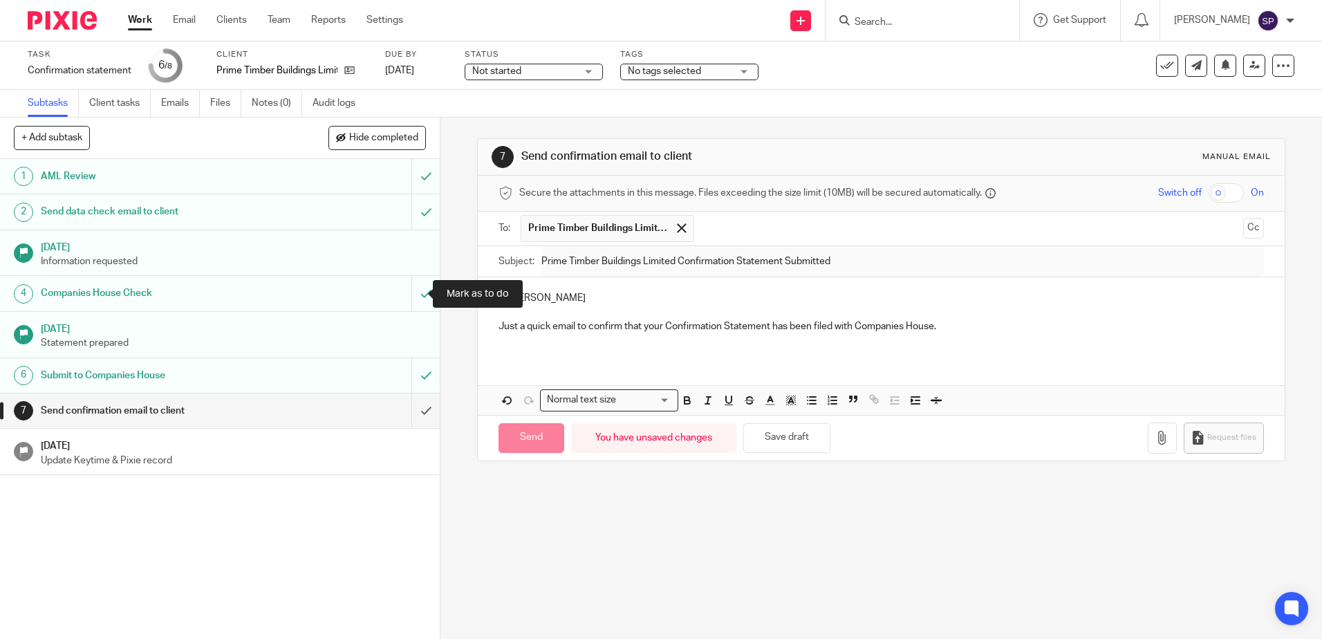
type input "Sent"
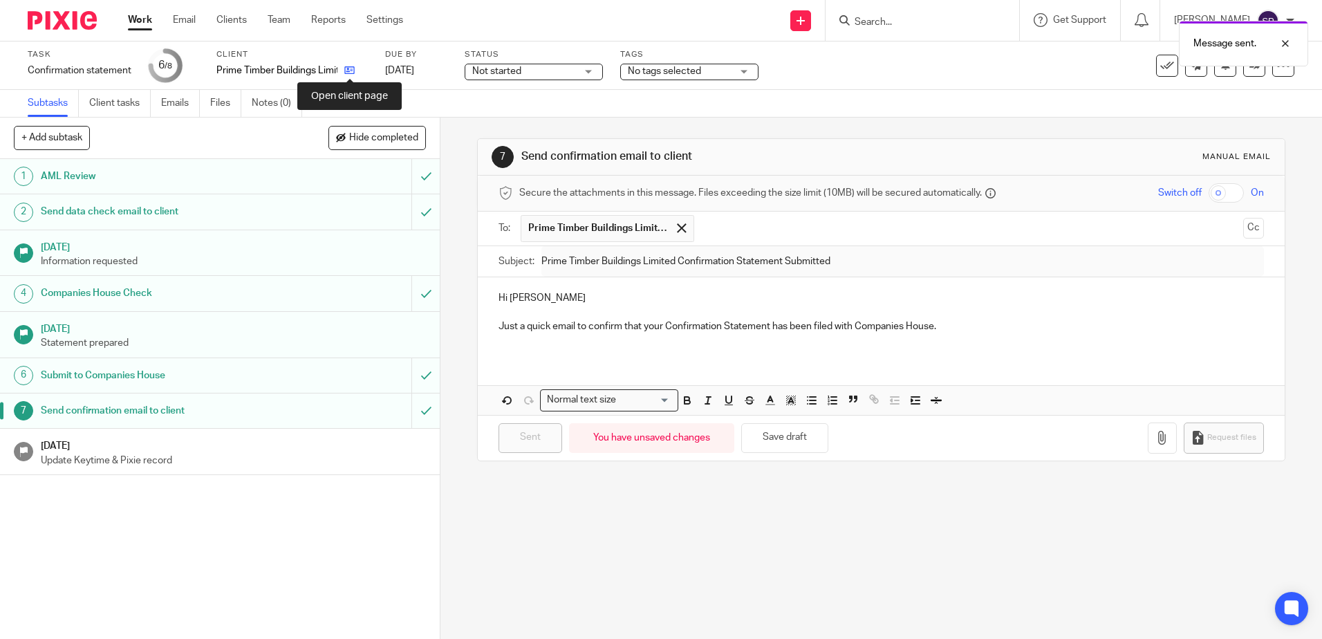
click at [345, 72] on icon at bounding box center [349, 70] width 10 height 10
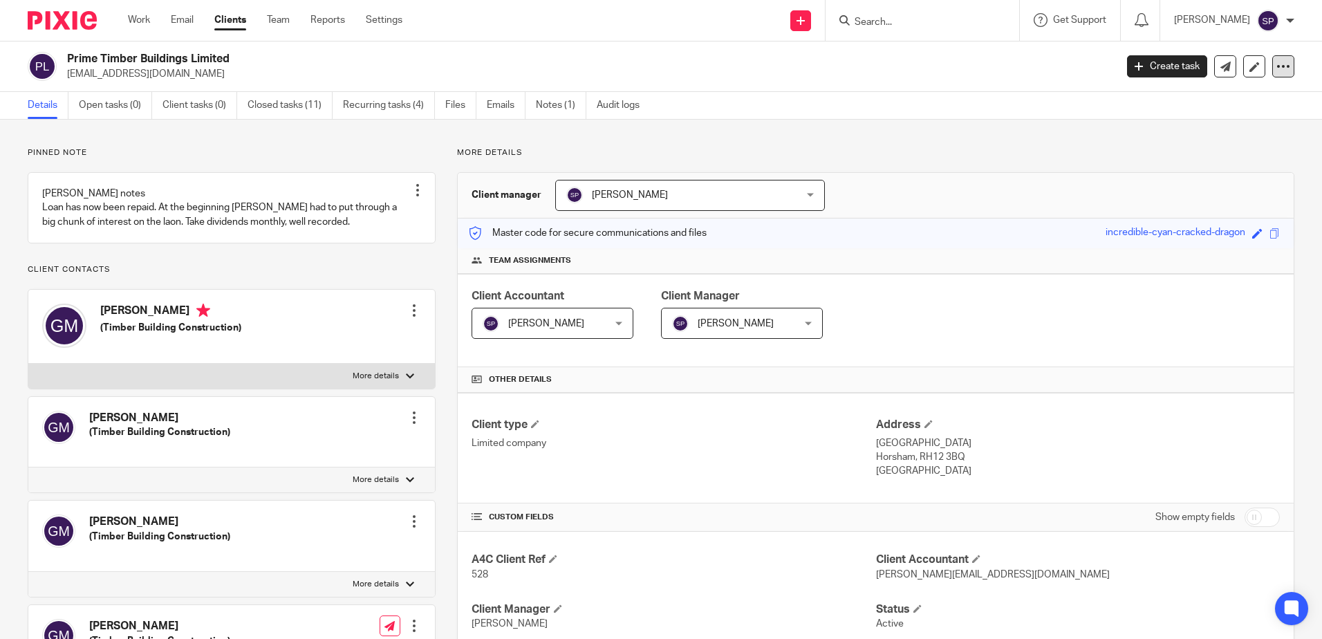
click at [1277, 64] on icon at bounding box center [1284, 66] width 14 height 14
click at [1192, 98] on link "Update from Companies House" at bounding box center [1197, 101] width 153 height 20
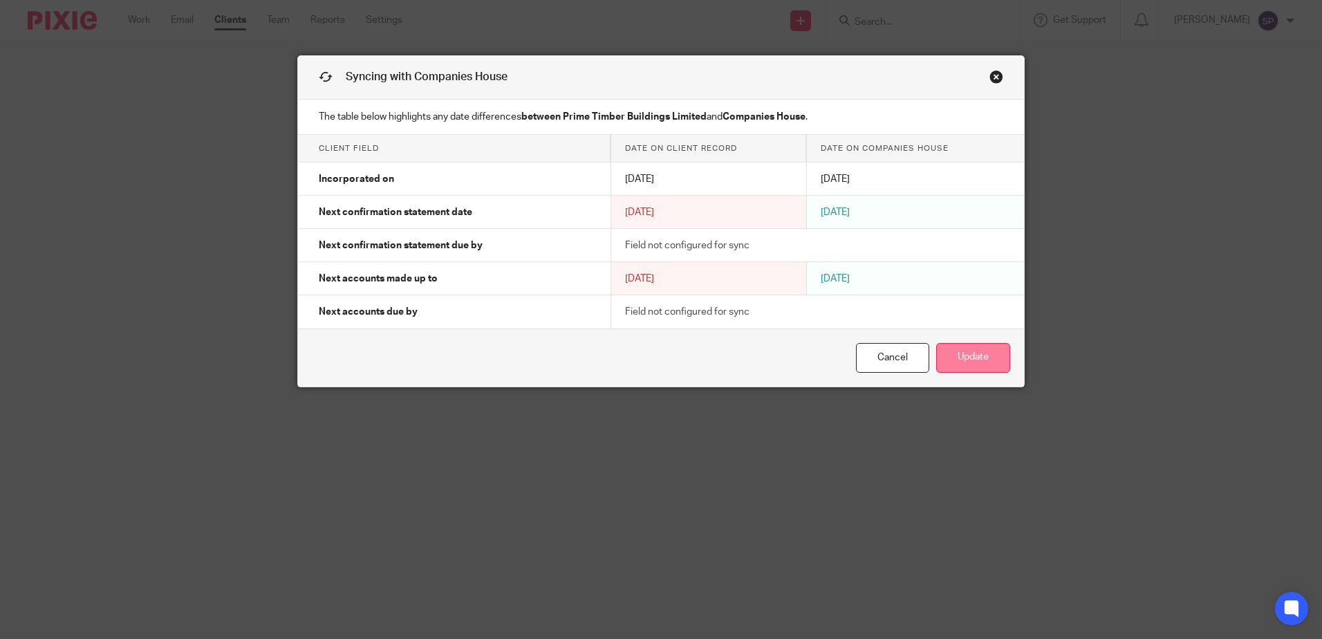
click at [970, 353] on button "Update" at bounding box center [973, 358] width 74 height 30
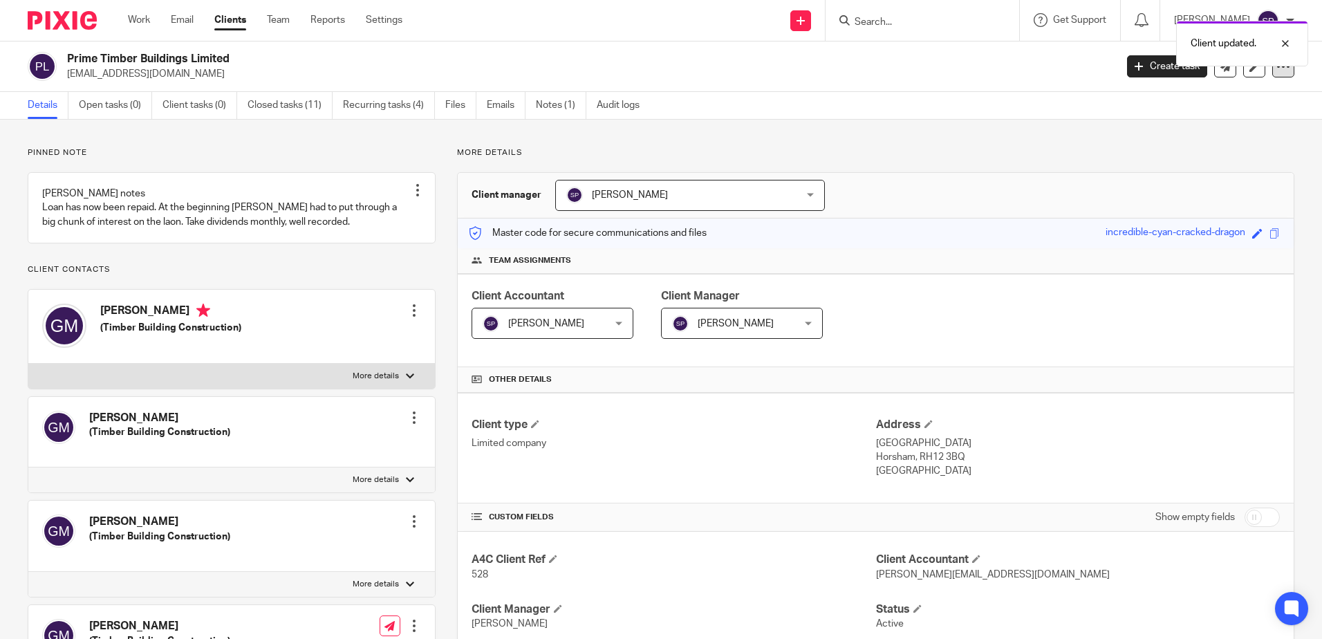
click at [1280, 71] on icon at bounding box center [1284, 66] width 14 height 14
click at [1175, 102] on link "Update from Companies House" at bounding box center [1197, 101] width 153 height 20
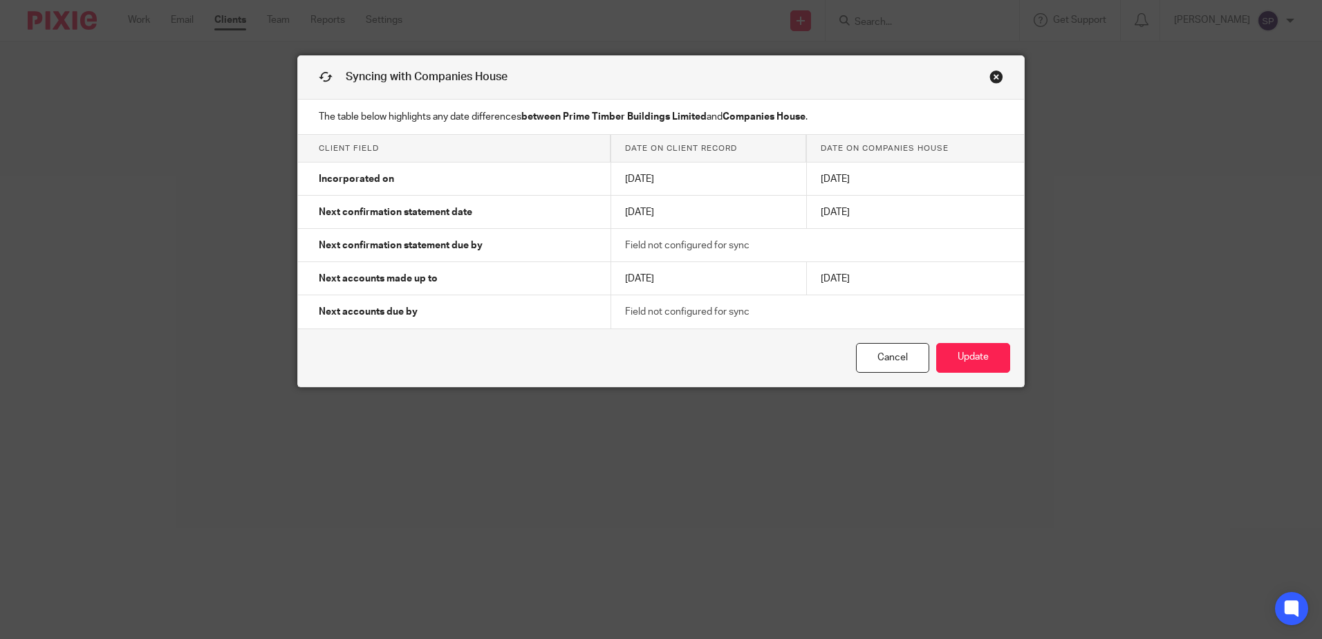
click at [991, 82] on link "Close this dialog window" at bounding box center [997, 79] width 14 height 19
click at [990, 79] on link "Close this dialog window" at bounding box center [997, 79] width 14 height 19
click at [902, 359] on link "Cancel" at bounding box center [892, 358] width 73 height 30
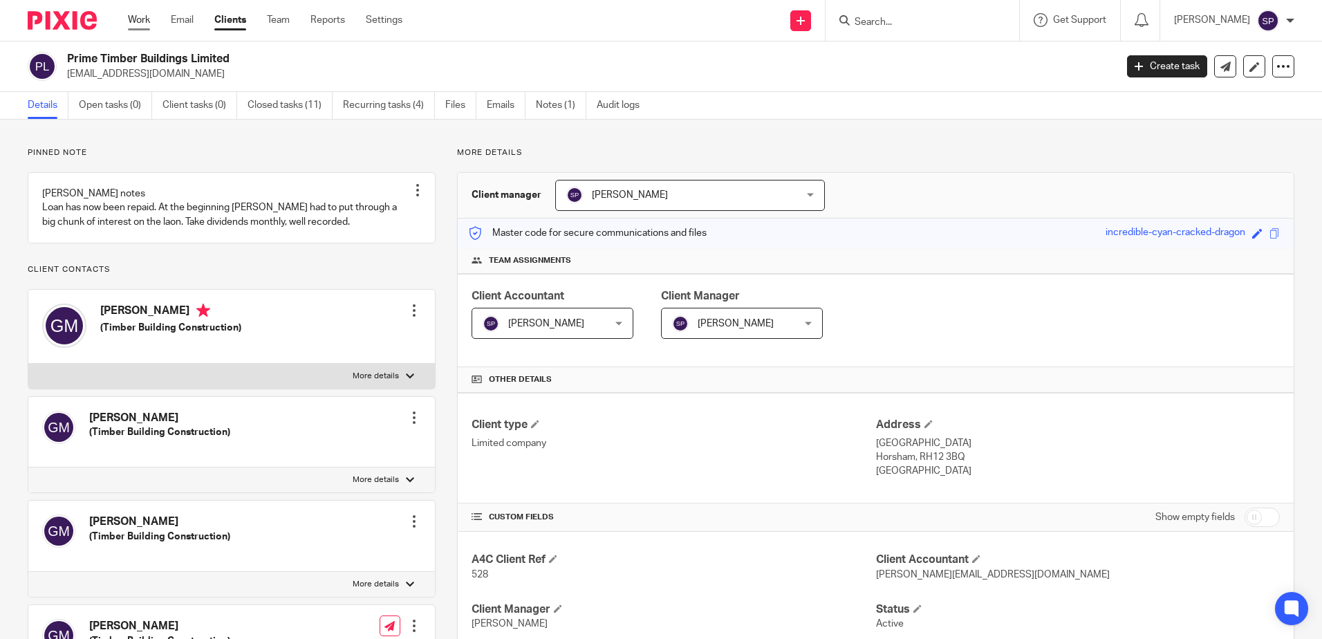
click at [140, 19] on link "Work" at bounding box center [139, 20] width 22 height 14
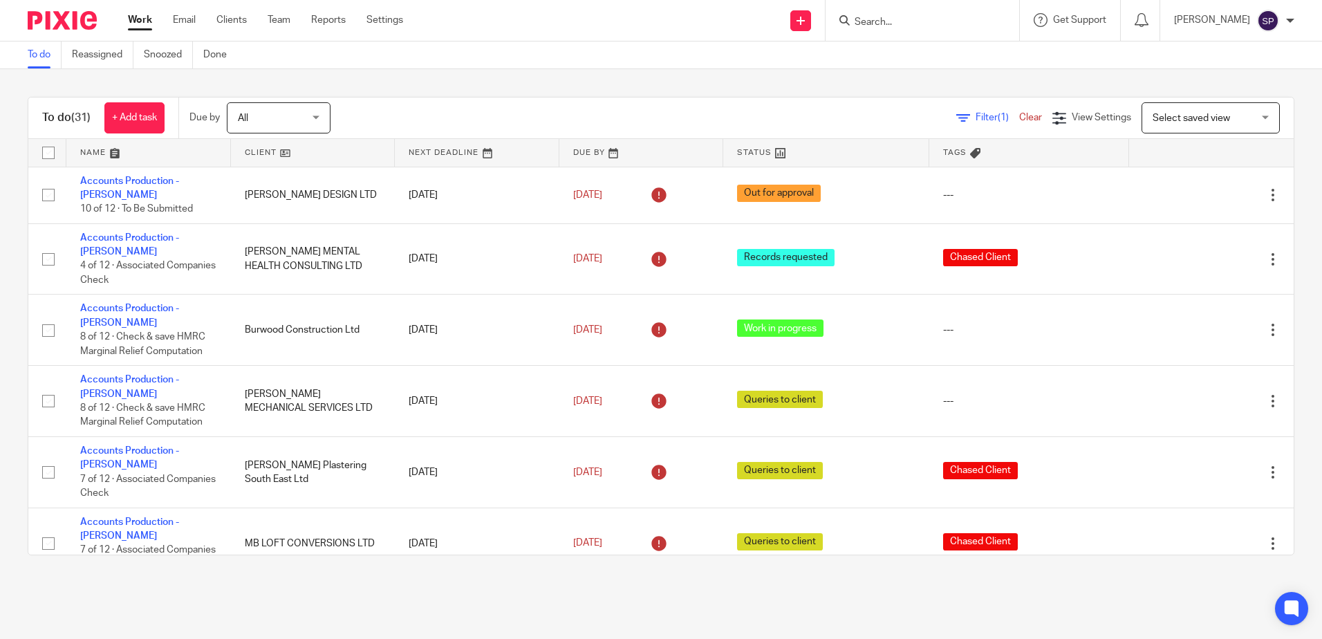
click at [892, 25] on input "Search" at bounding box center [915, 23] width 124 height 12
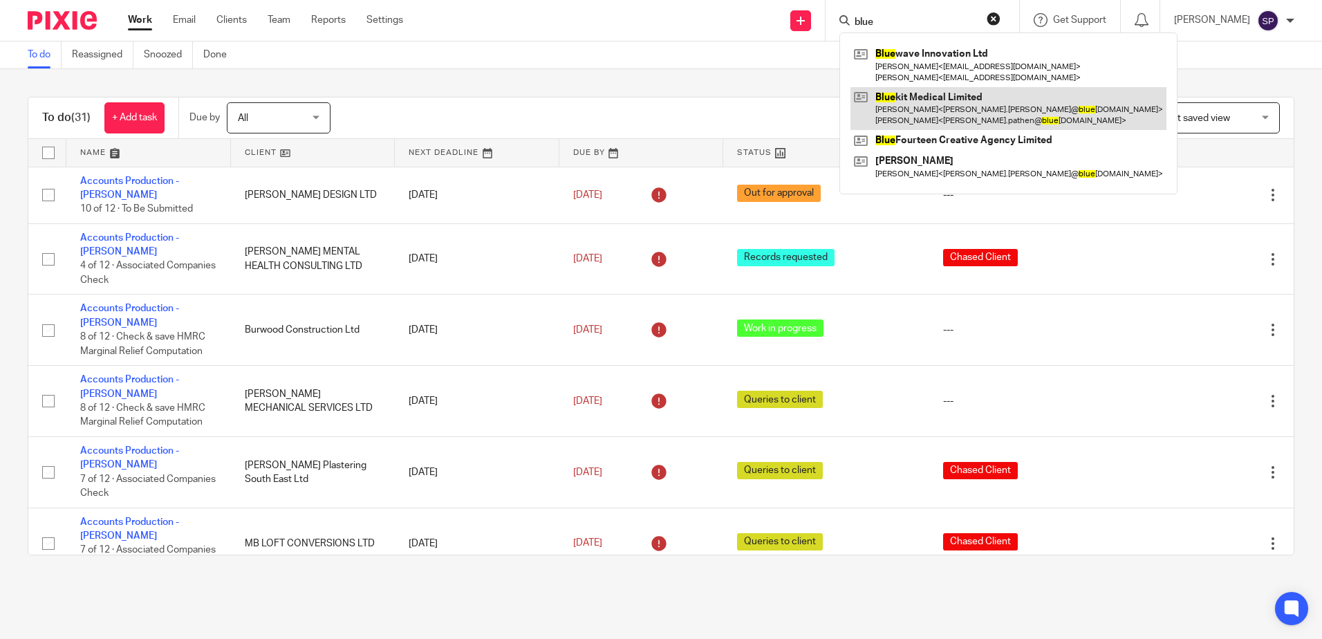
type input "blue"
click at [905, 100] on link at bounding box center [1009, 108] width 316 height 43
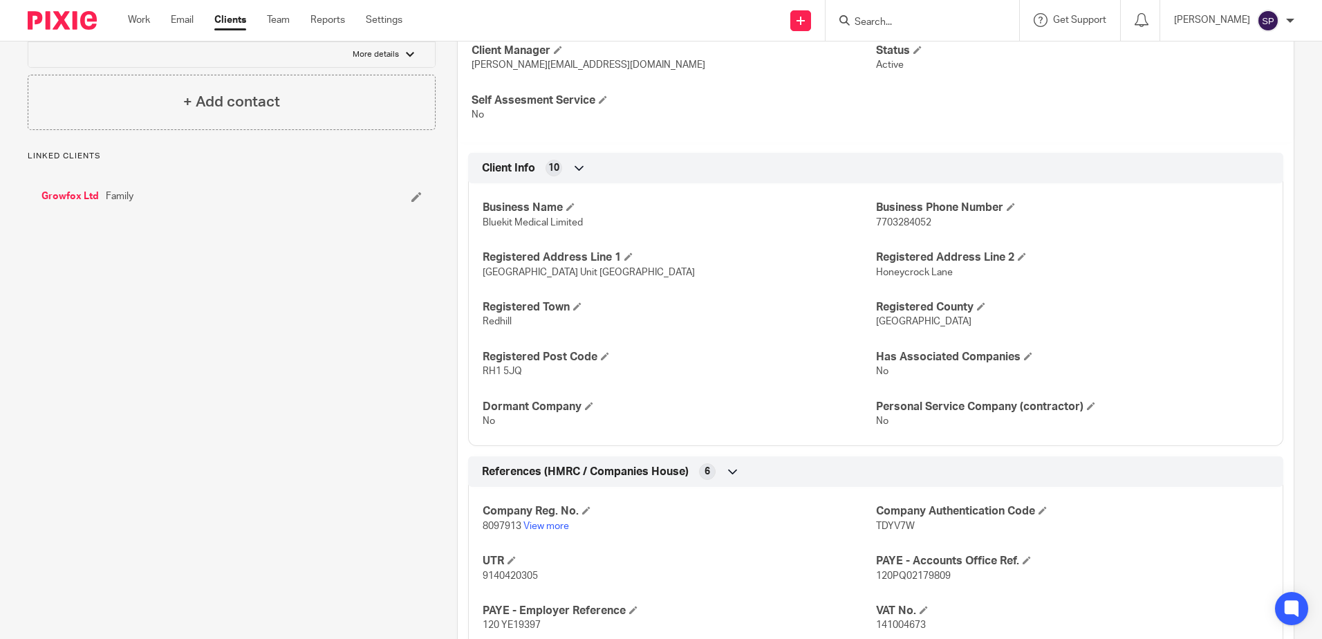
scroll to position [692, 0]
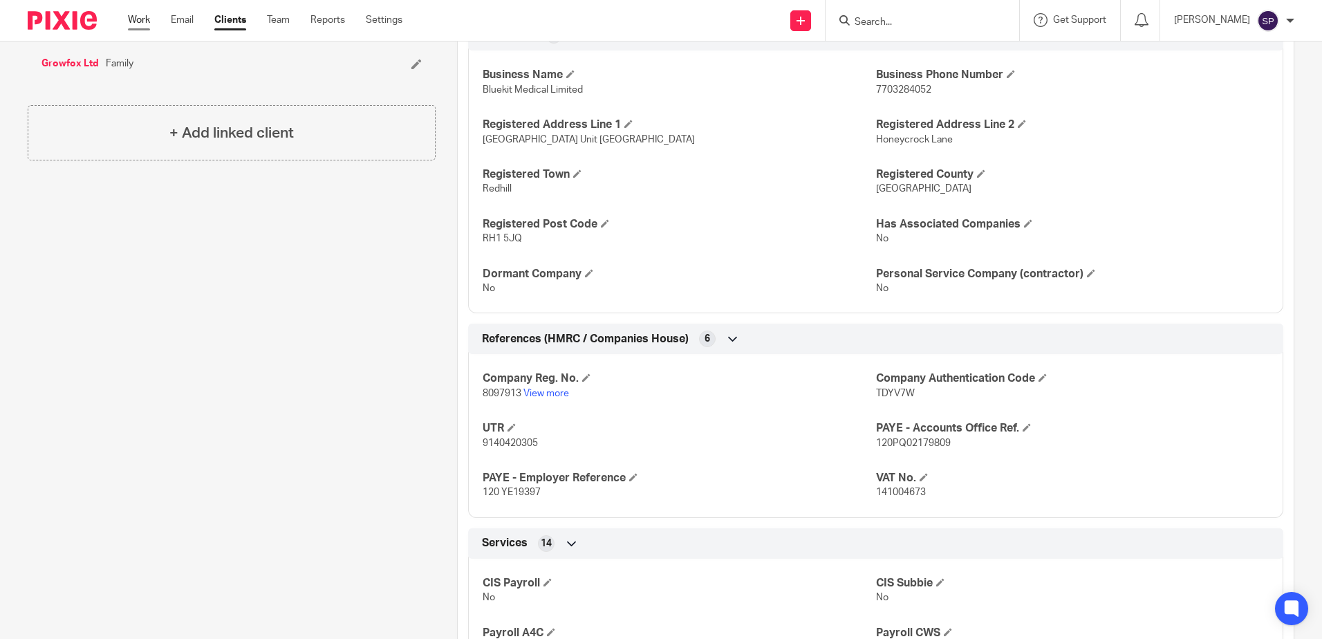
click at [140, 23] on link "Work" at bounding box center [139, 20] width 22 height 14
